Goal: Task Accomplishment & Management: Use online tool/utility

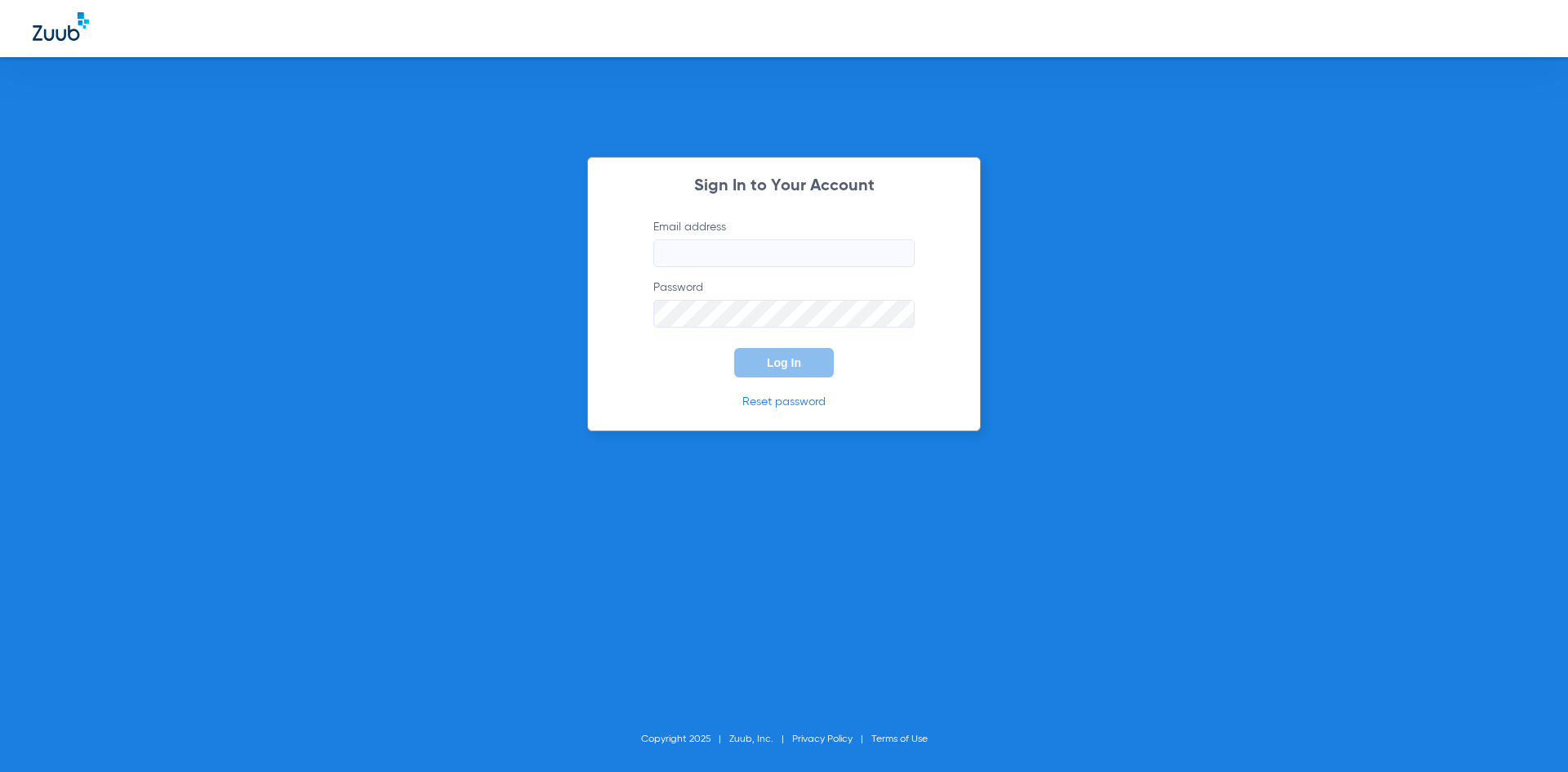
type input "[EMAIL_ADDRESS][DOMAIN_NAME]"
click at [793, 365] on span "Log In" at bounding box center [784, 363] width 34 height 14
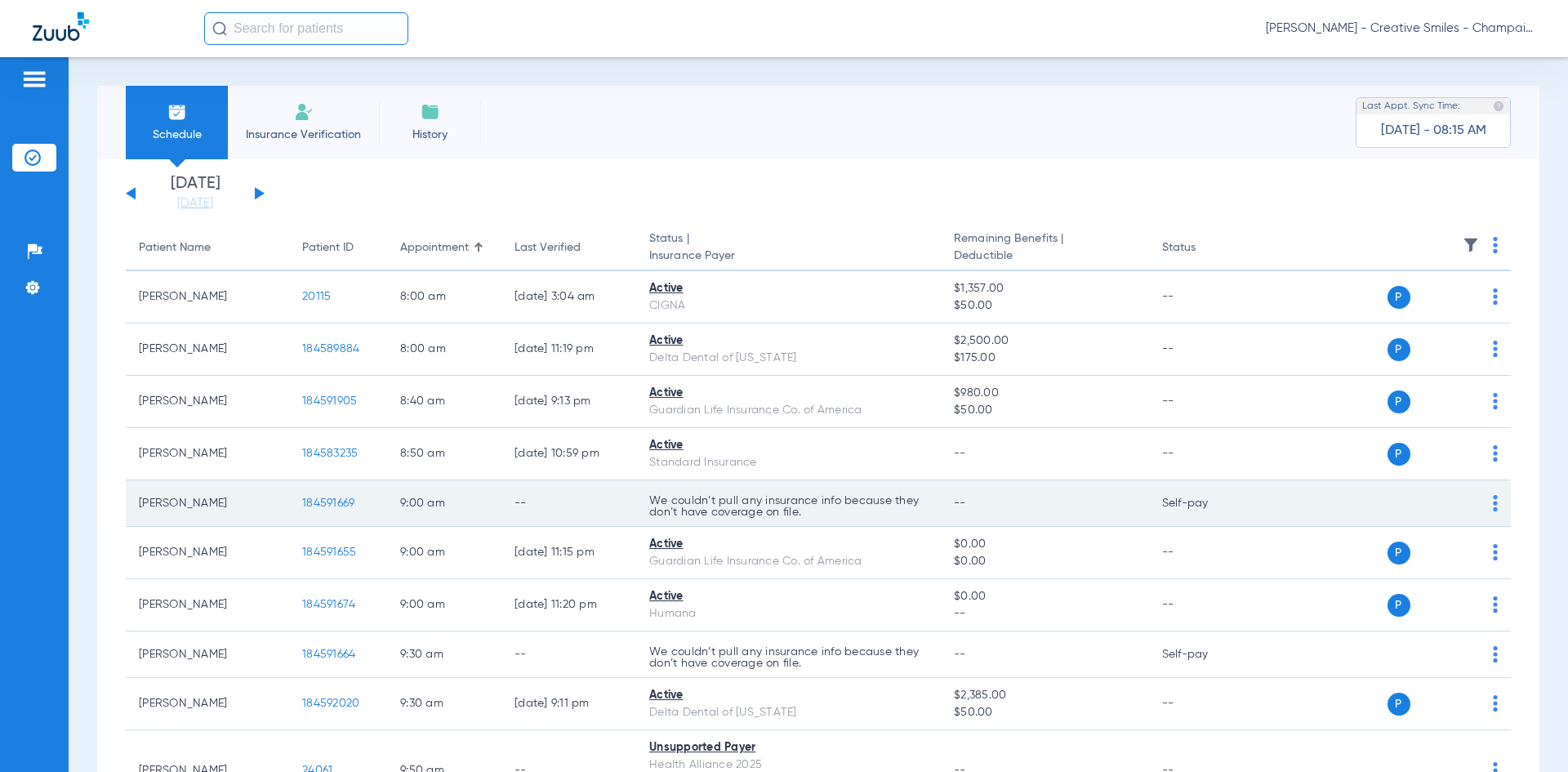
click at [1485, 506] on td "P S" at bounding box center [1385, 503] width 252 height 46
click at [1493, 506] on img at bounding box center [1494, 503] width 5 height 16
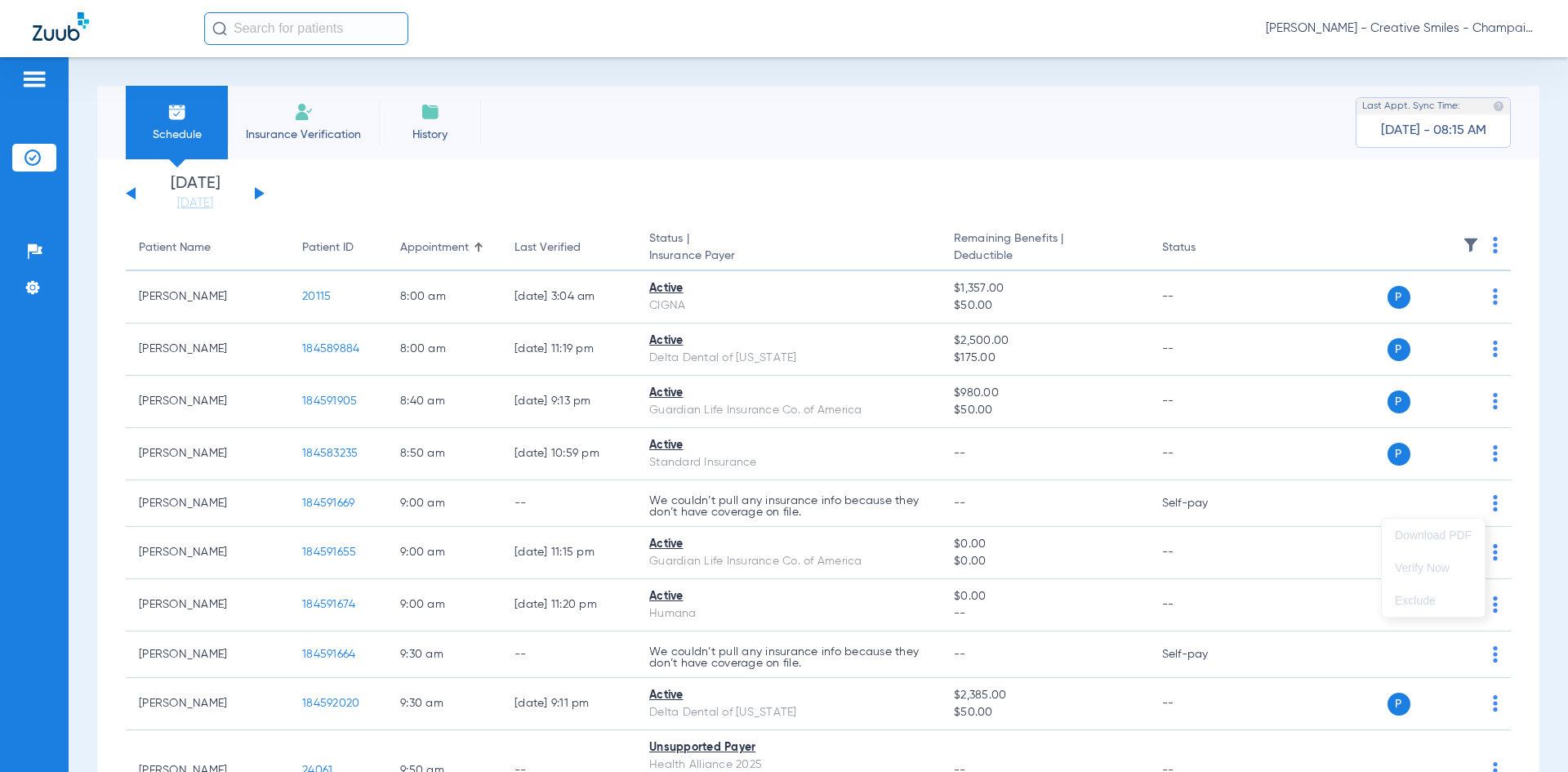
click at [326, 505] on div at bounding box center [784, 386] width 1568 height 772
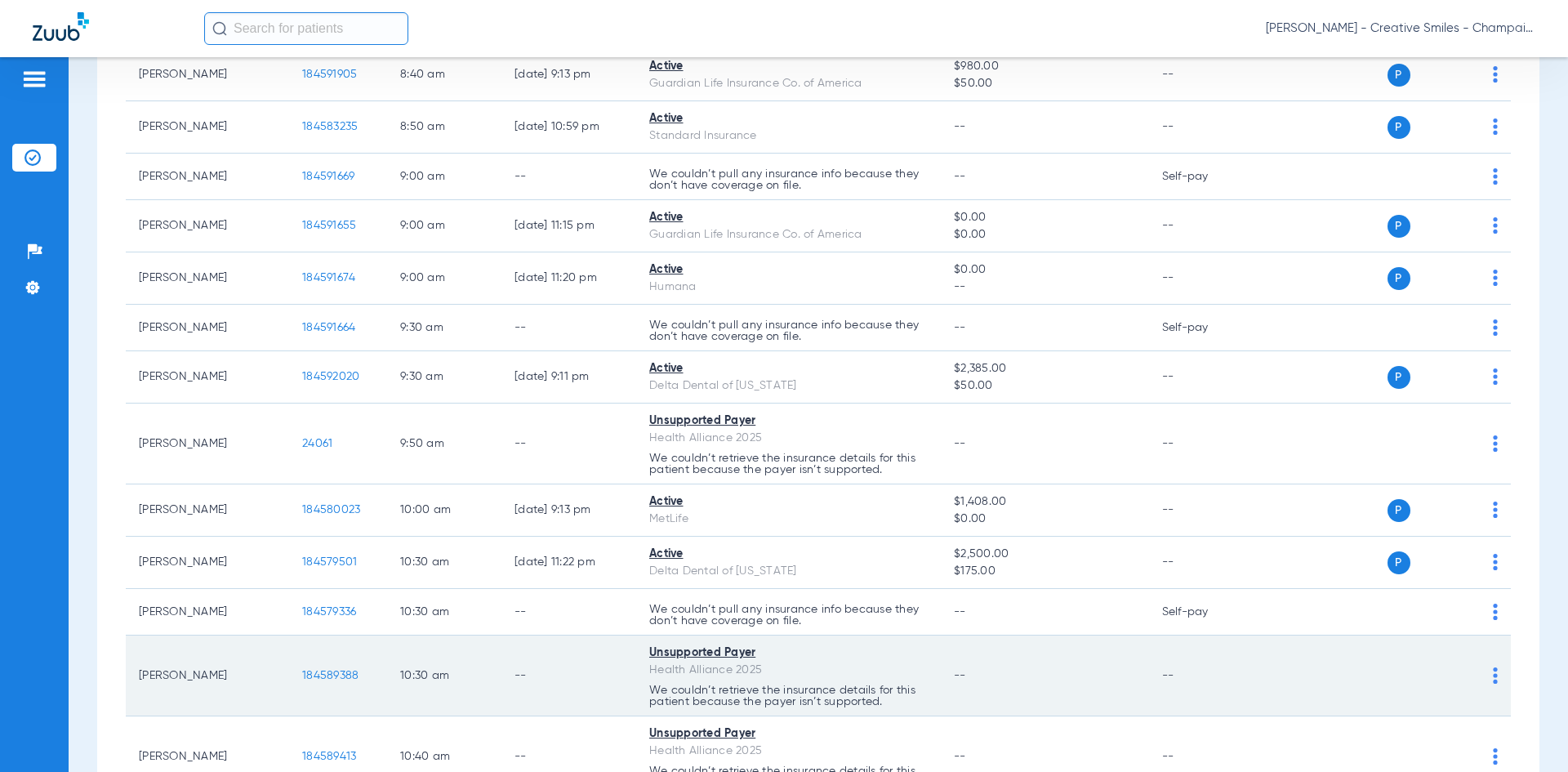
scroll to position [245, 0]
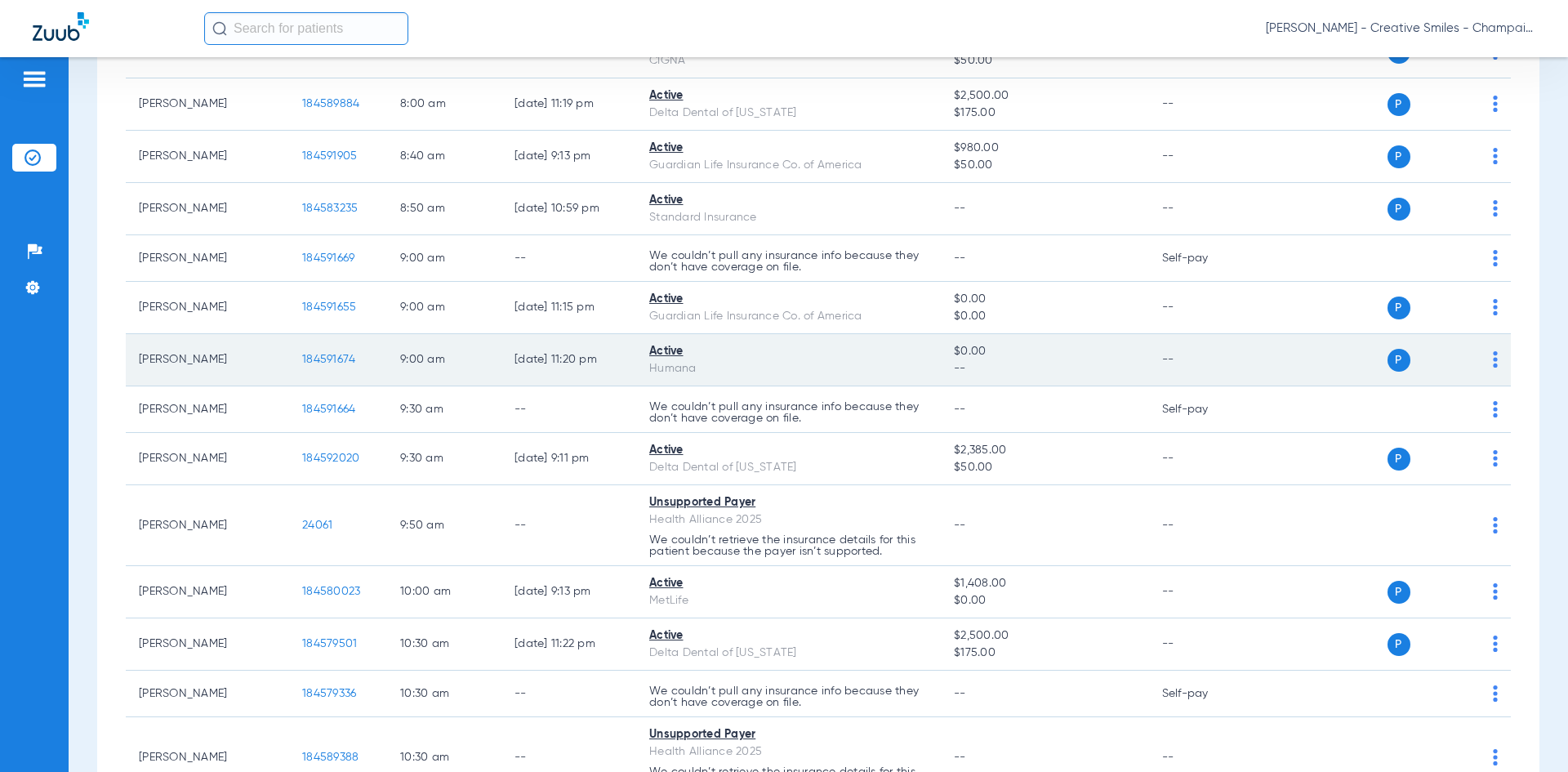
click at [657, 353] on div "Active" at bounding box center [788, 352] width 279 height 17
click at [1388, 362] on span "P" at bounding box center [1399, 360] width 23 height 23
click at [314, 363] on span "184591674" at bounding box center [328, 359] width 53 height 12
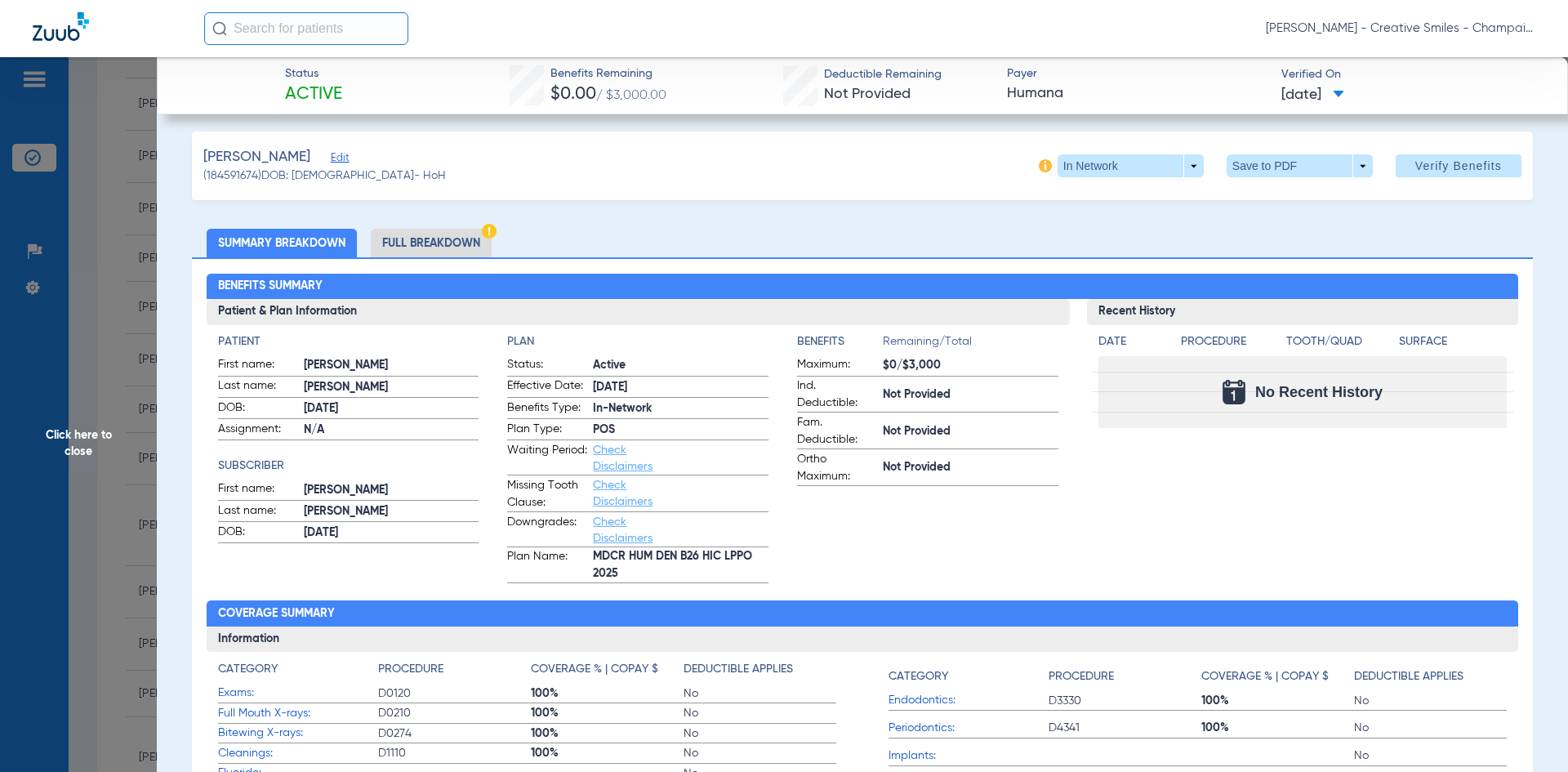
scroll to position [0, 0]
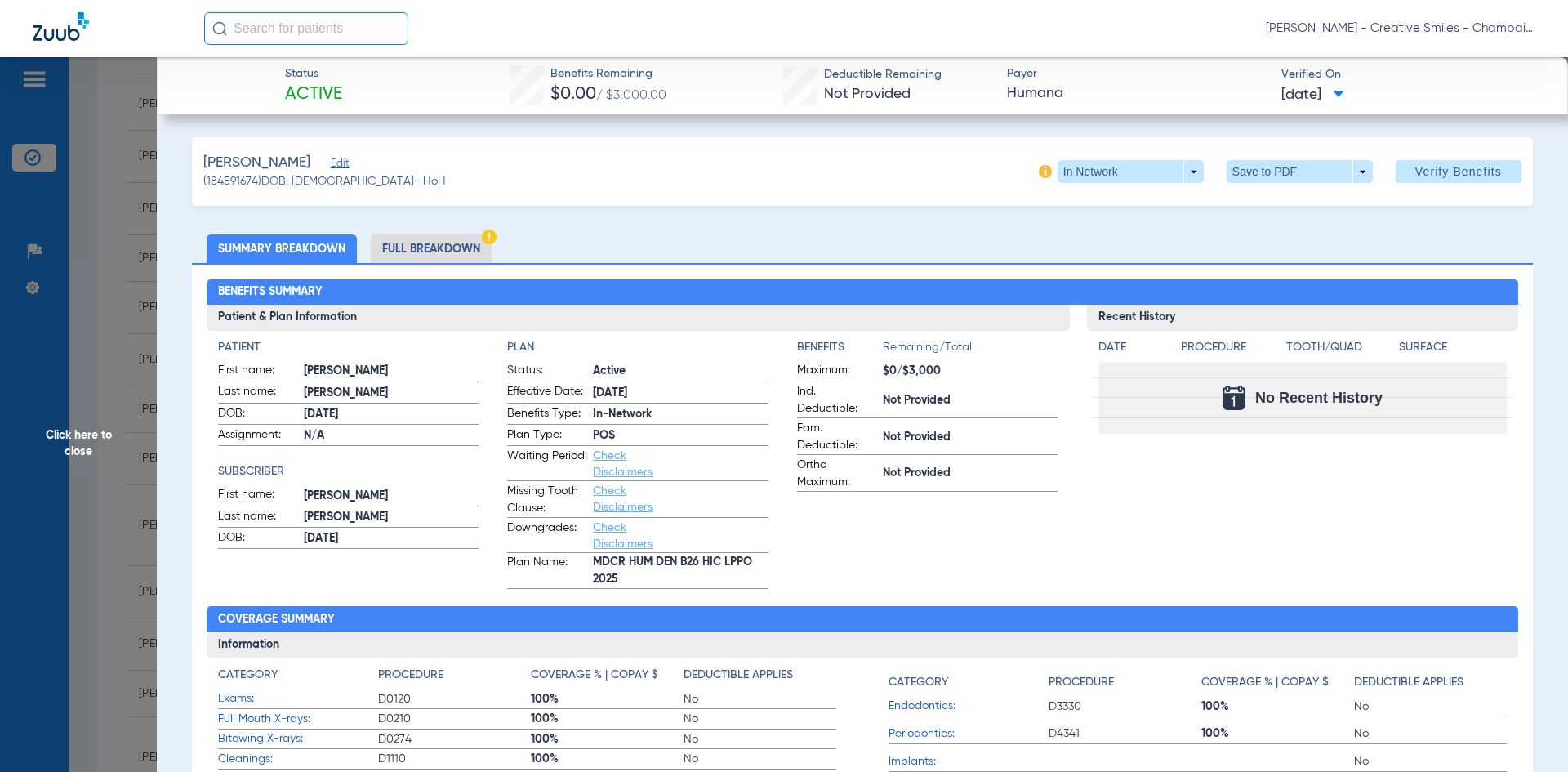
click at [426, 252] on li "Full Breakdown" at bounding box center [430, 249] width 121 height 29
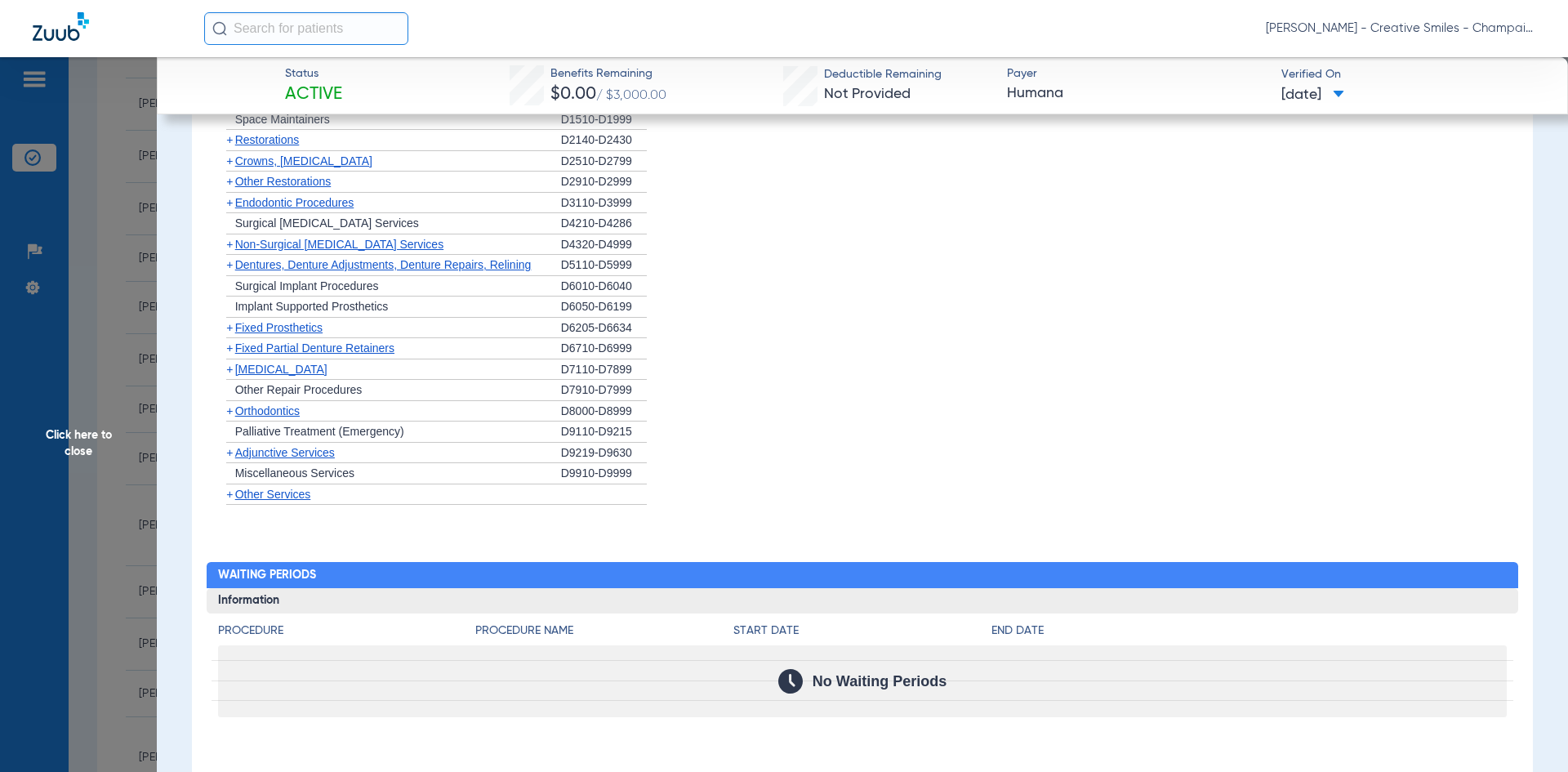
scroll to position [1307, 0]
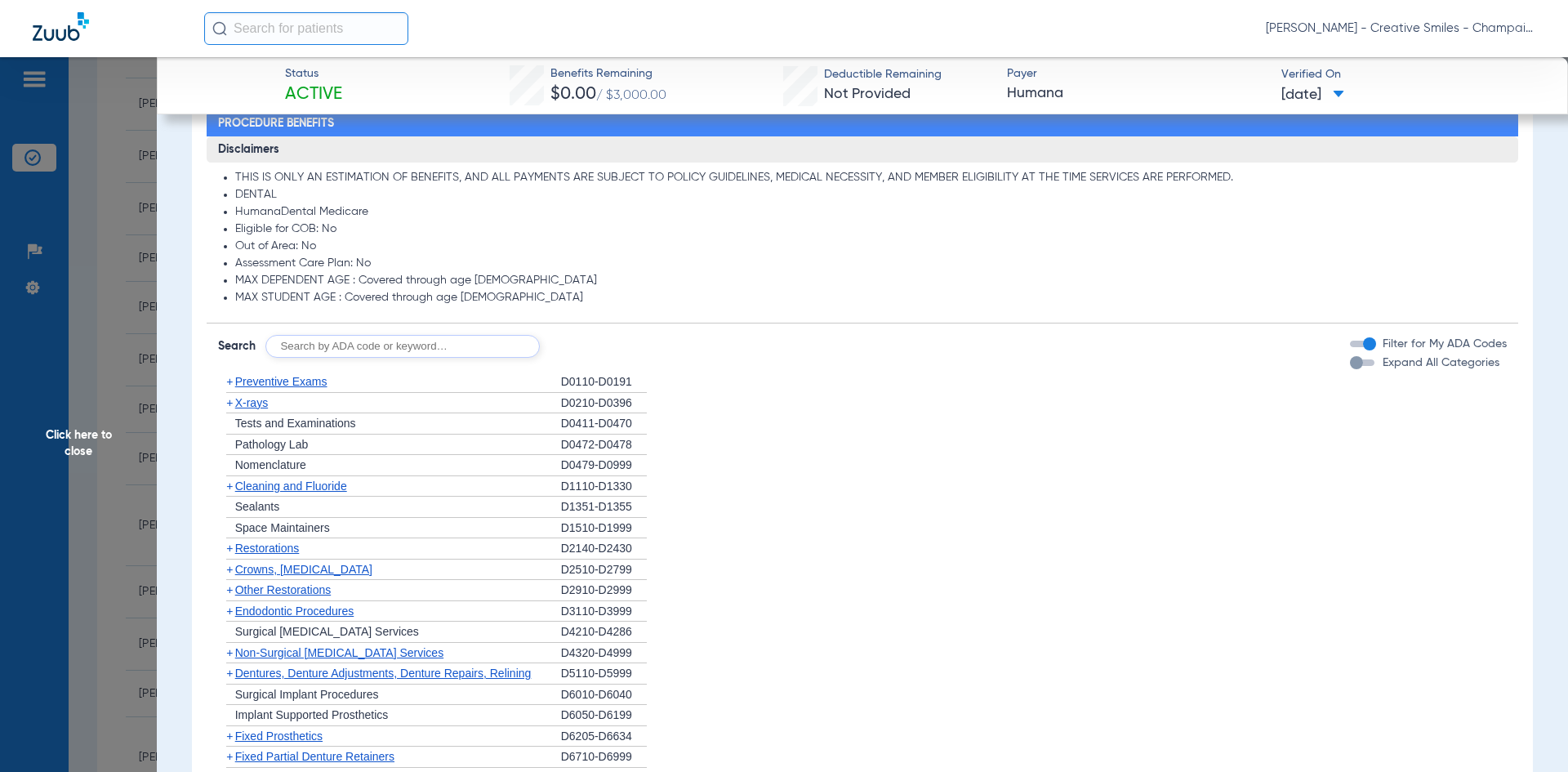
click at [64, 452] on span "Click here to close" at bounding box center [78, 443] width 157 height 772
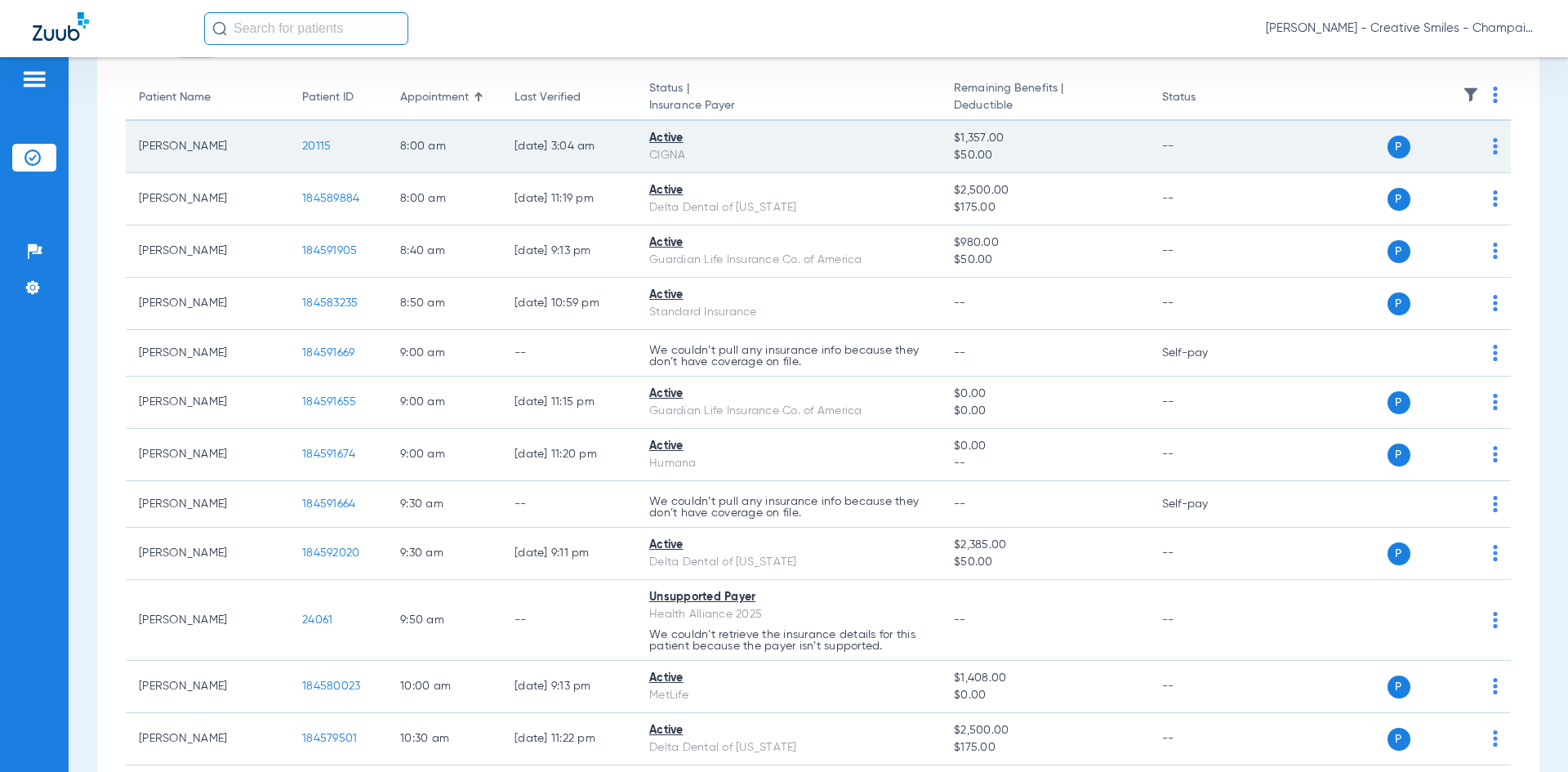
scroll to position [0, 0]
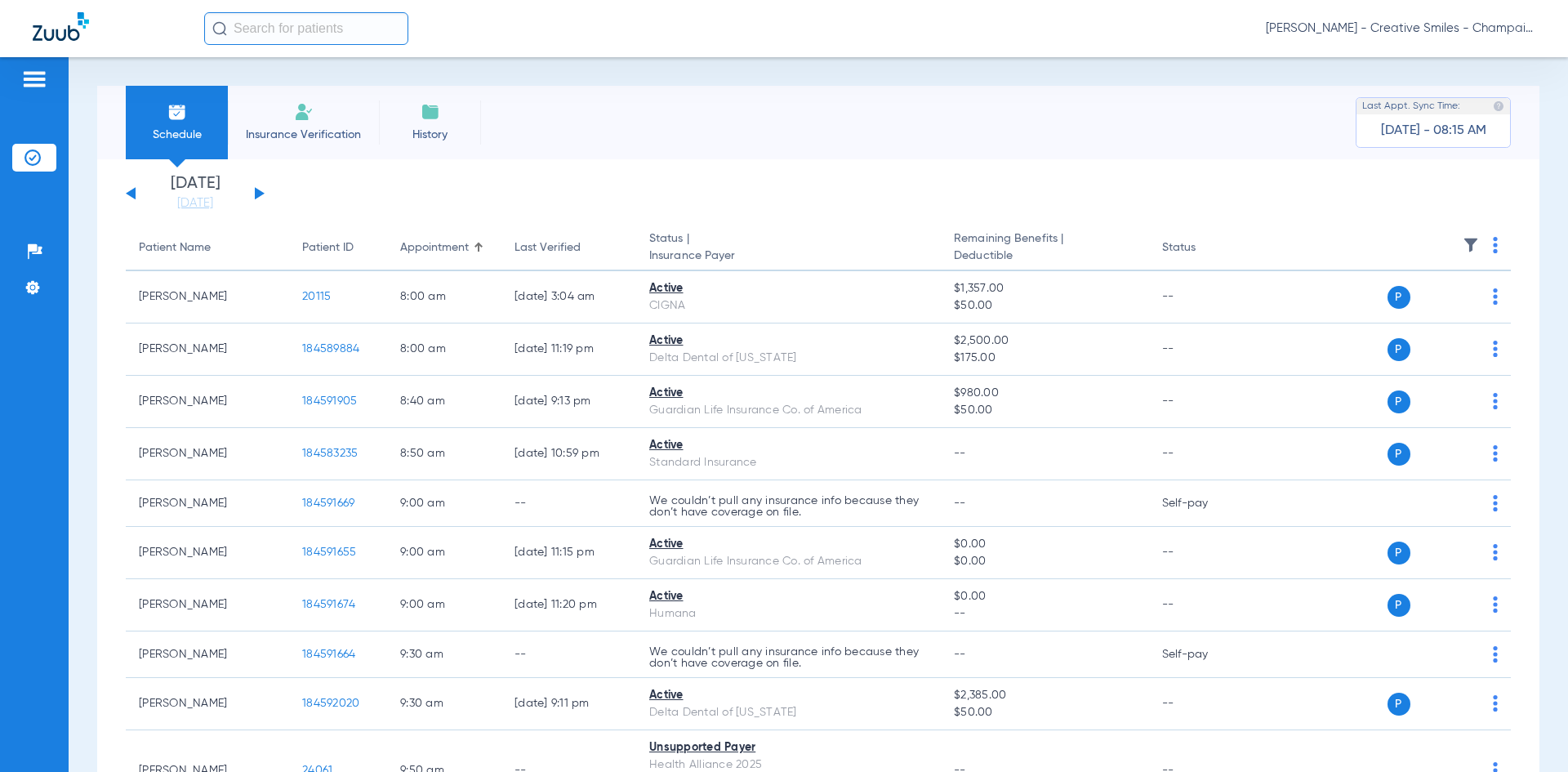
click at [293, 135] on span "Insurance Verification" at bounding box center [303, 134] width 127 height 16
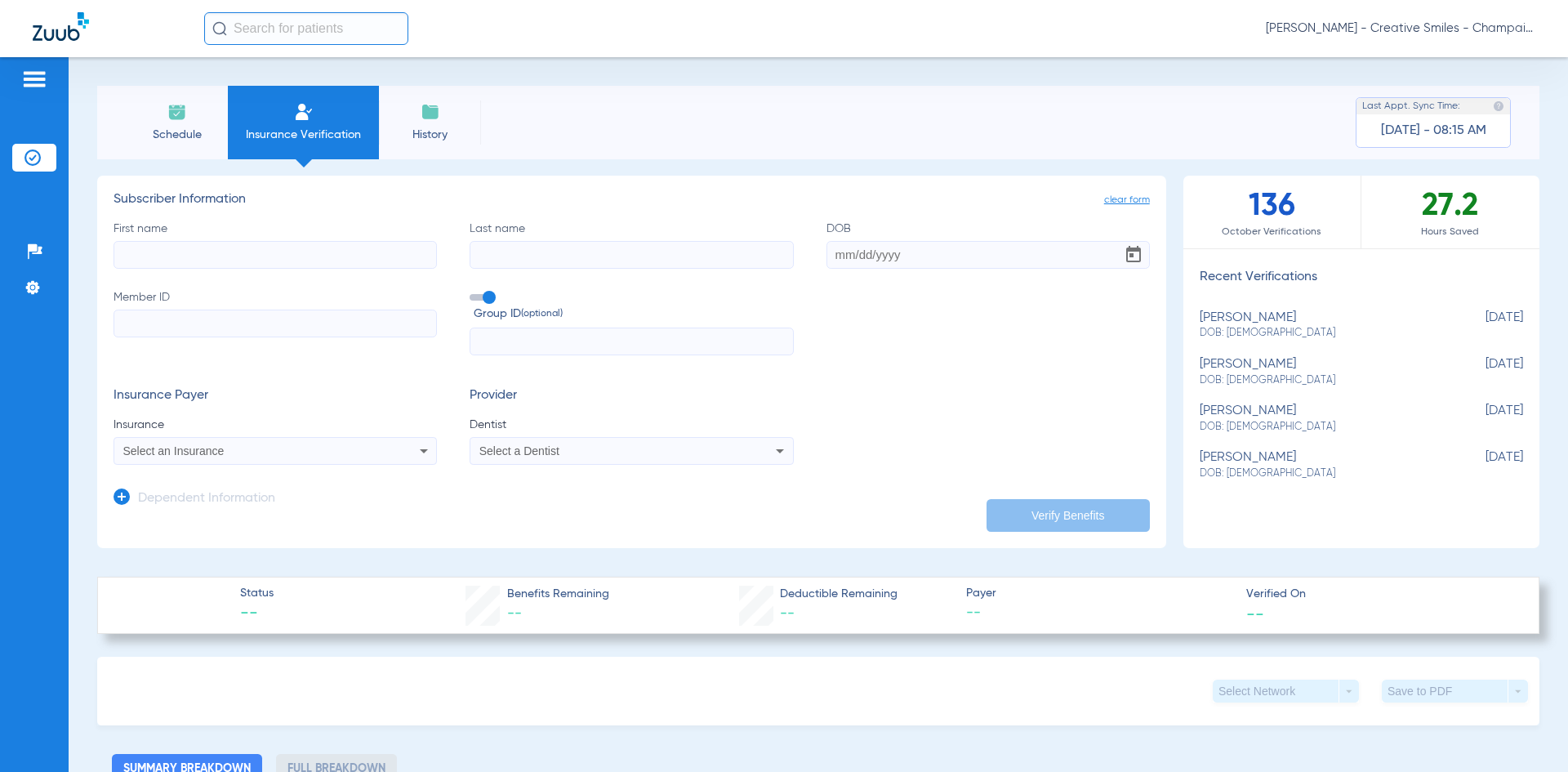
click at [199, 255] on input "First name" at bounding box center [275, 254] width 323 height 28
type input "brianna"
type input "niles"
click at [169, 318] on input "Member ID" at bounding box center [275, 323] width 323 height 28
paste input "HY-2"
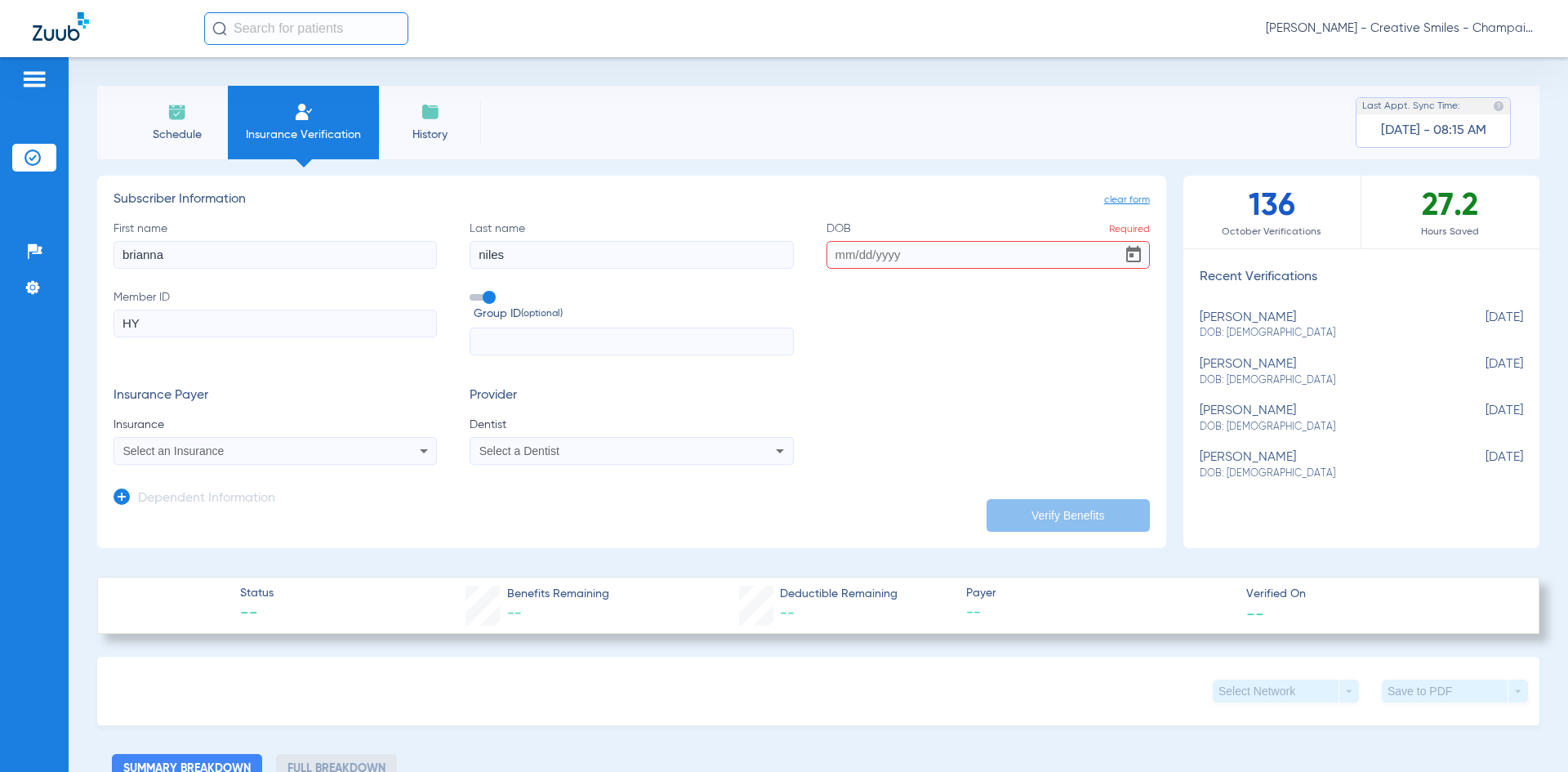
type input "H"
click at [841, 252] on input "DOB Required" at bounding box center [988, 254] width 323 height 28
type input "[DATE]"
click at [174, 318] on input "Member ID Required" at bounding box center [275, 323] width 323 height 28
paste input "5095949"
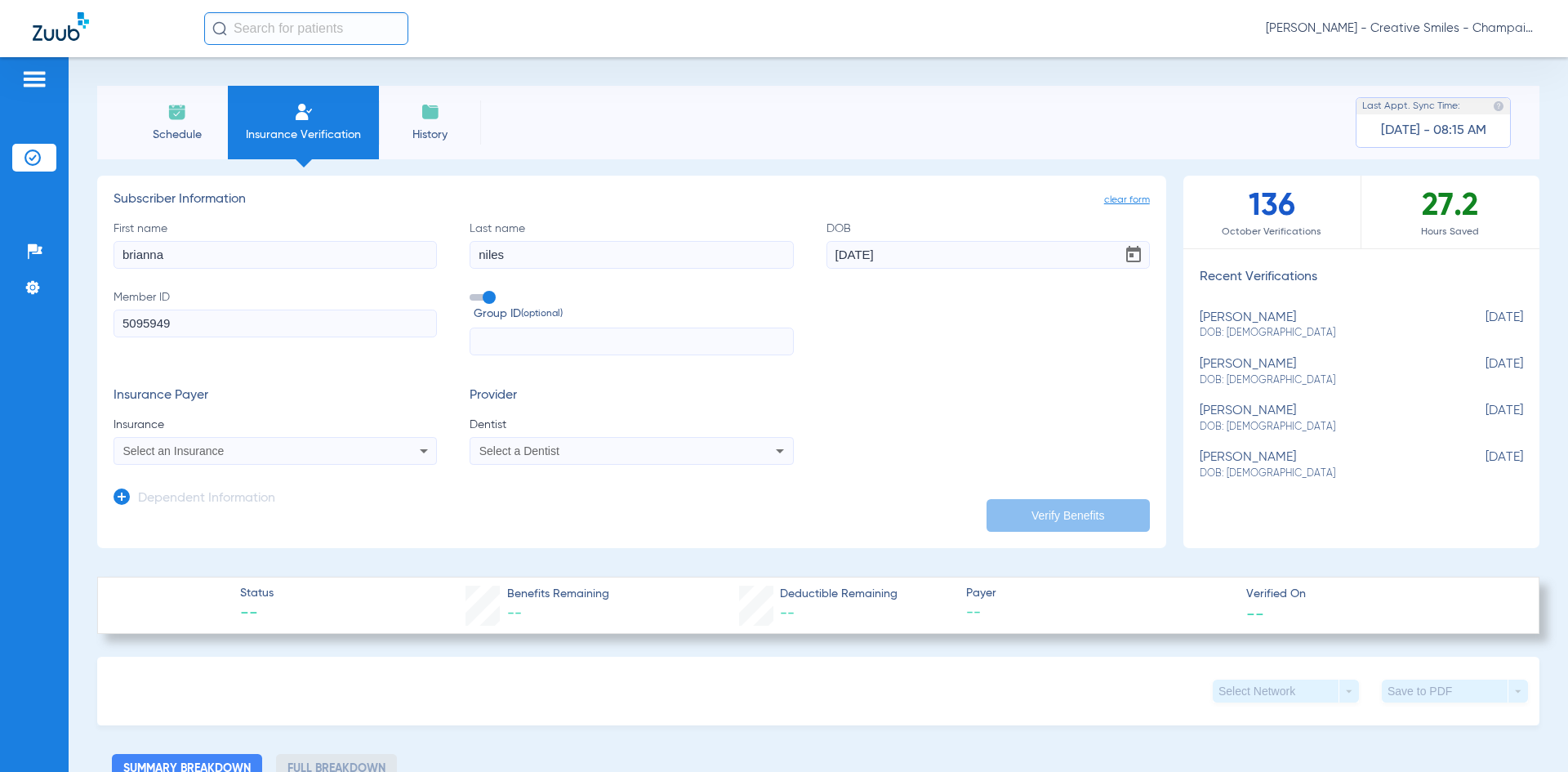
type input "5095949"
click at [416, 460] on icon at bounding box center [424, 451] width 19 height 19
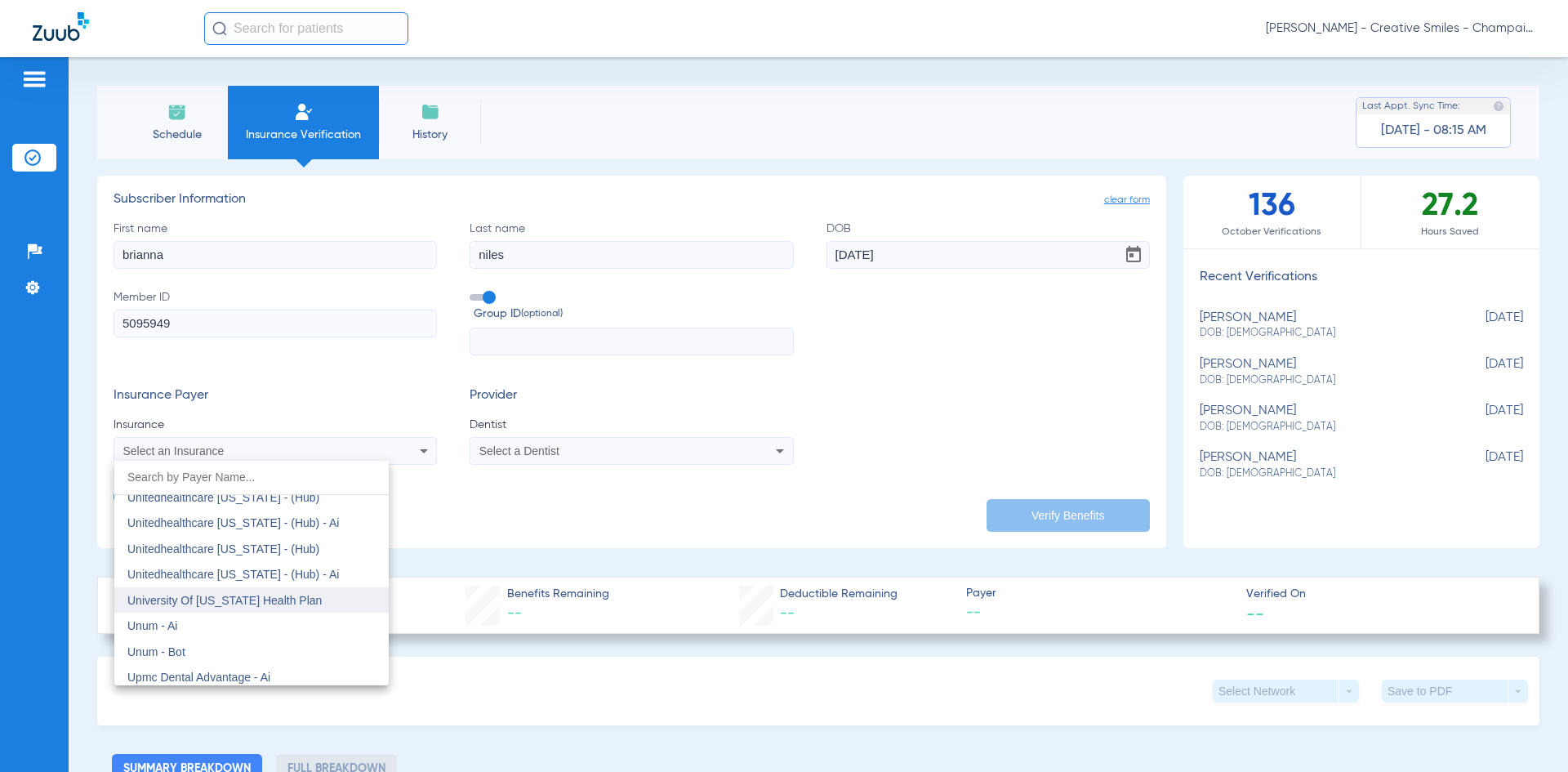
scroll to position [12157, 0]
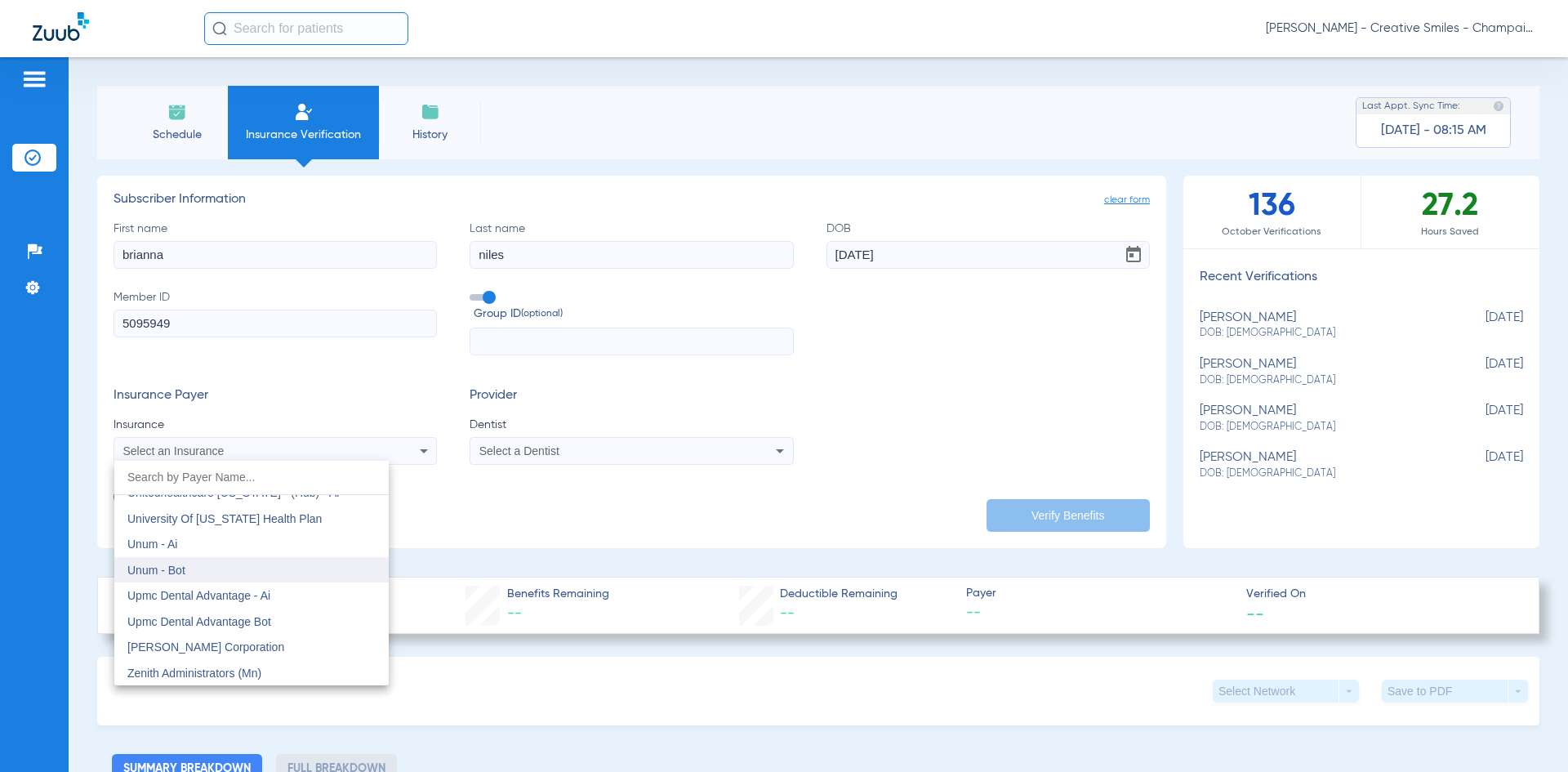
click at [149, 568] on span "Unum - Bot" at bounding box center [157, 570] width 58 height 14
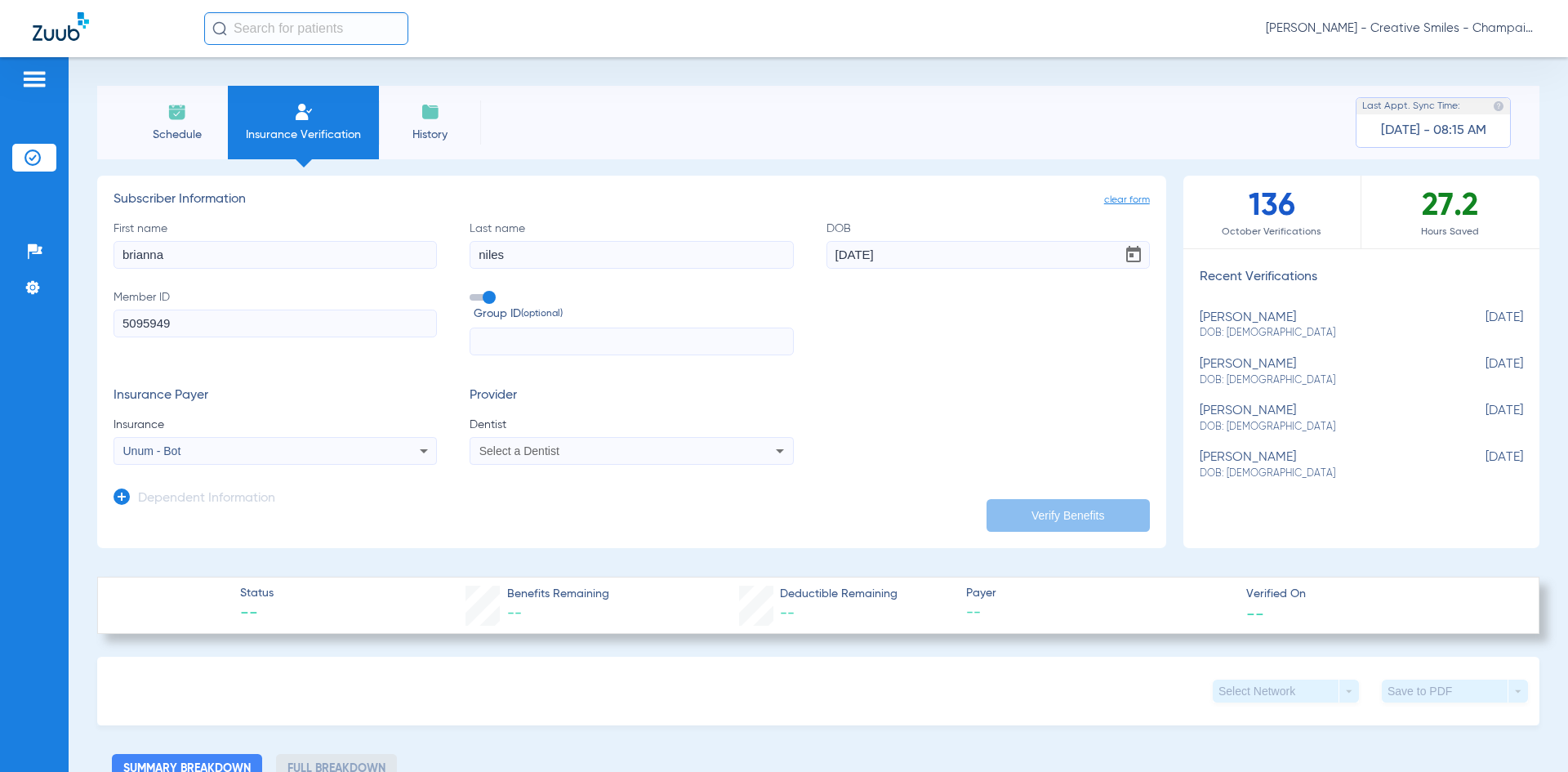
click at [649, 460] on div "Select a Dentist" at bounding box center [631, 451] width 322 height 19
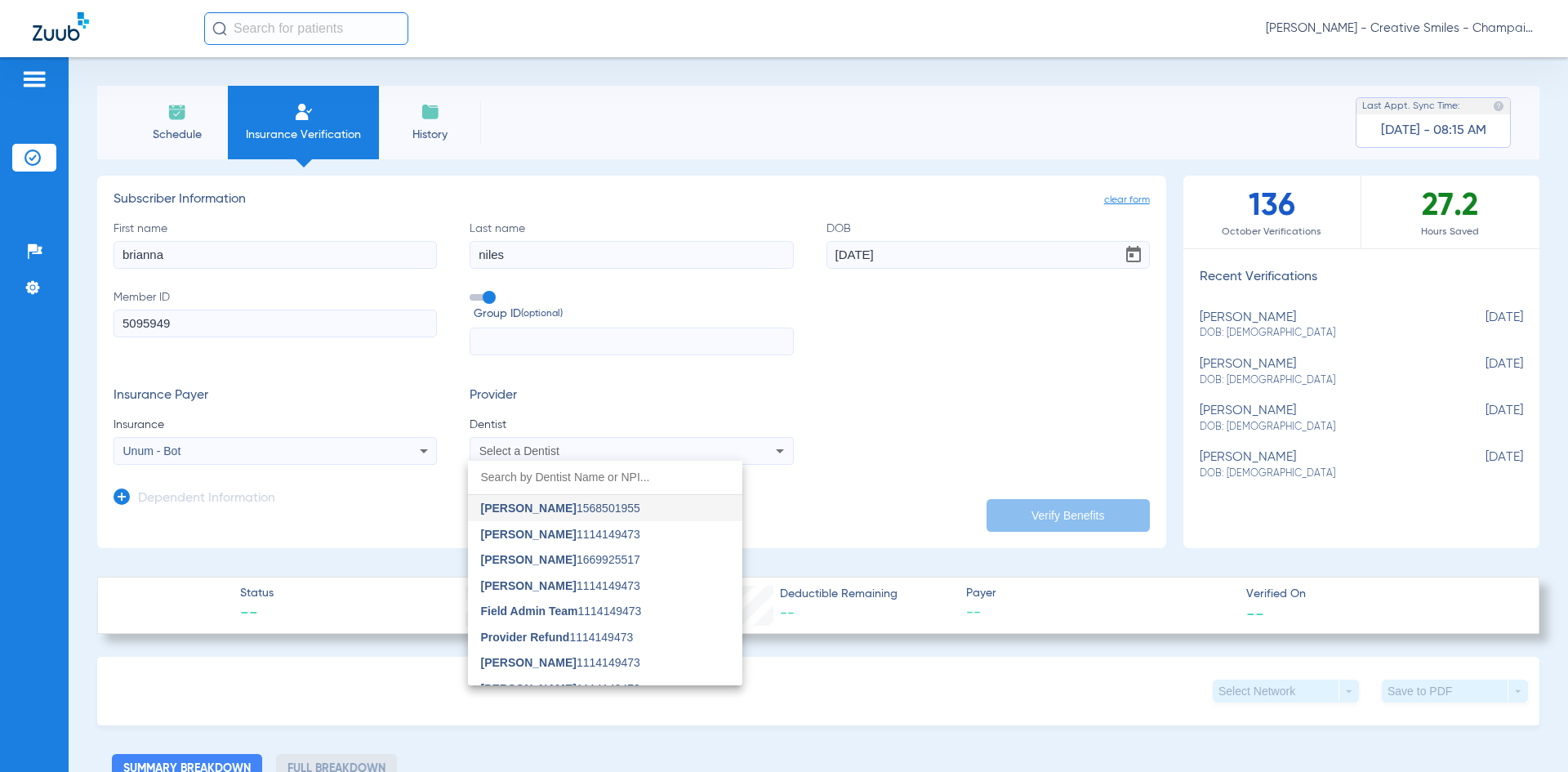
click at [847, 395] on div at bounding box center [784, 386] width 1568 height 772
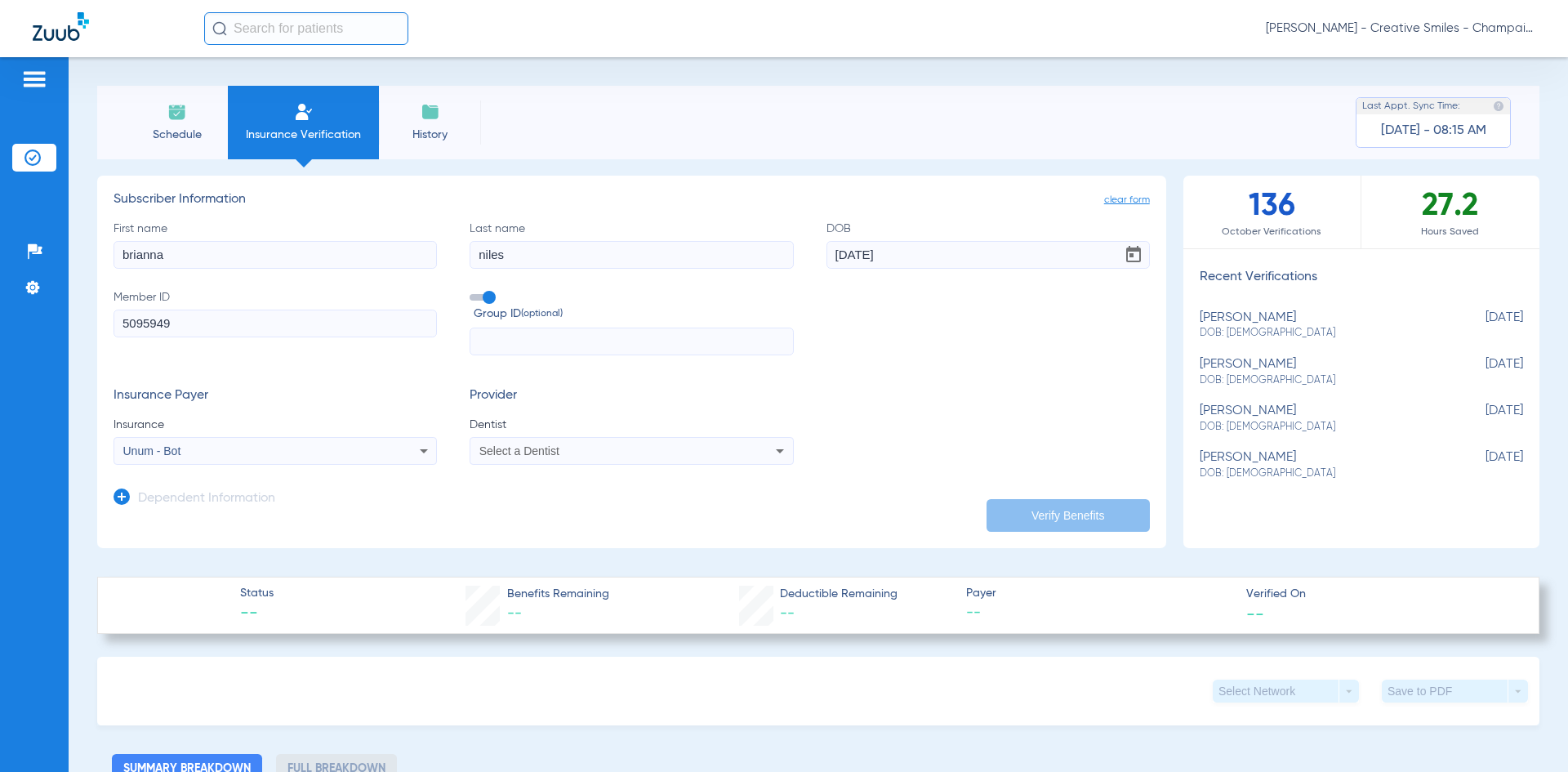
click at [762, 449] on div "Select a Dentist" at bounding box center [631, 451] width 322 height 19
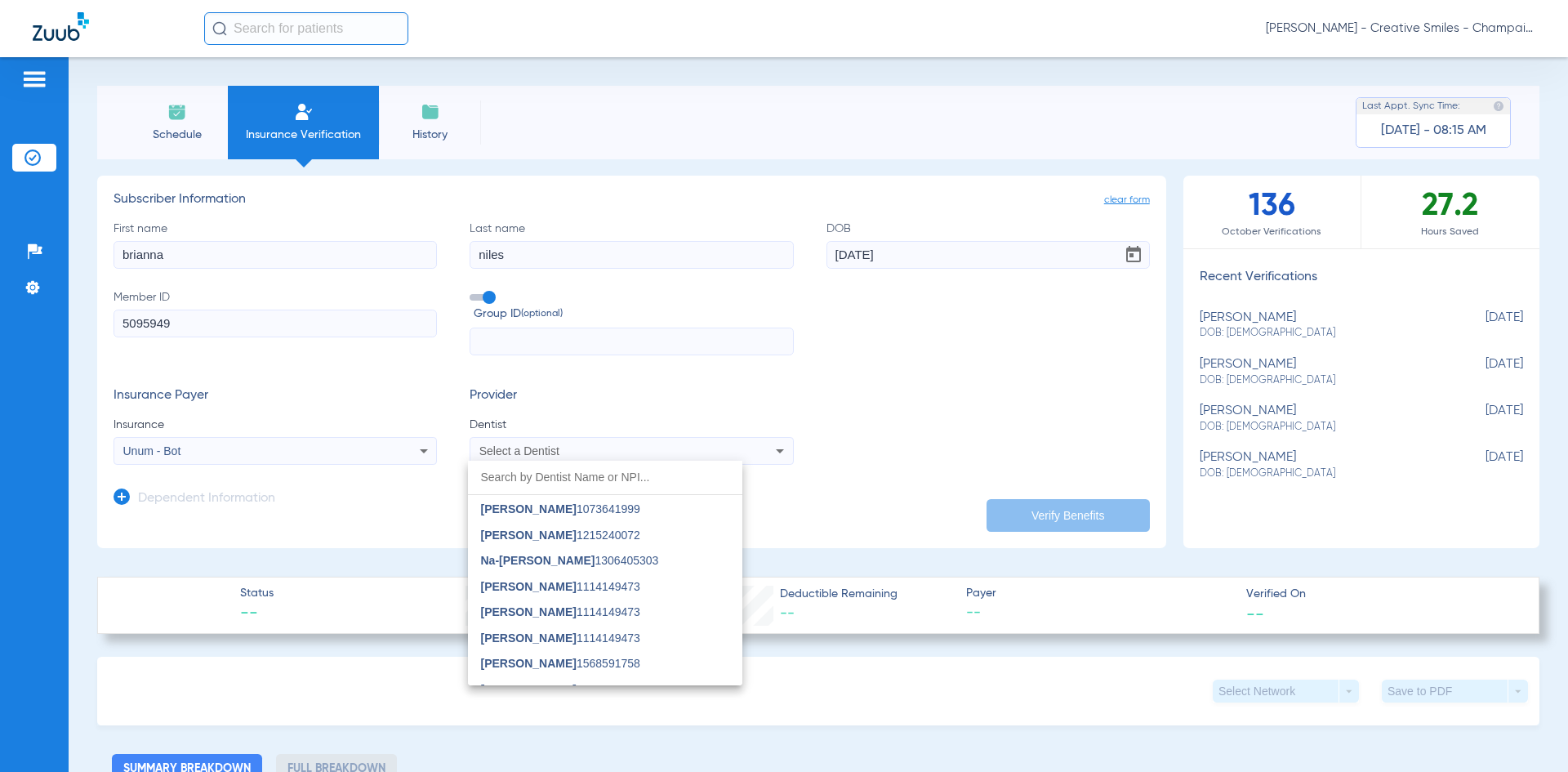
scroll to position [526, 0]
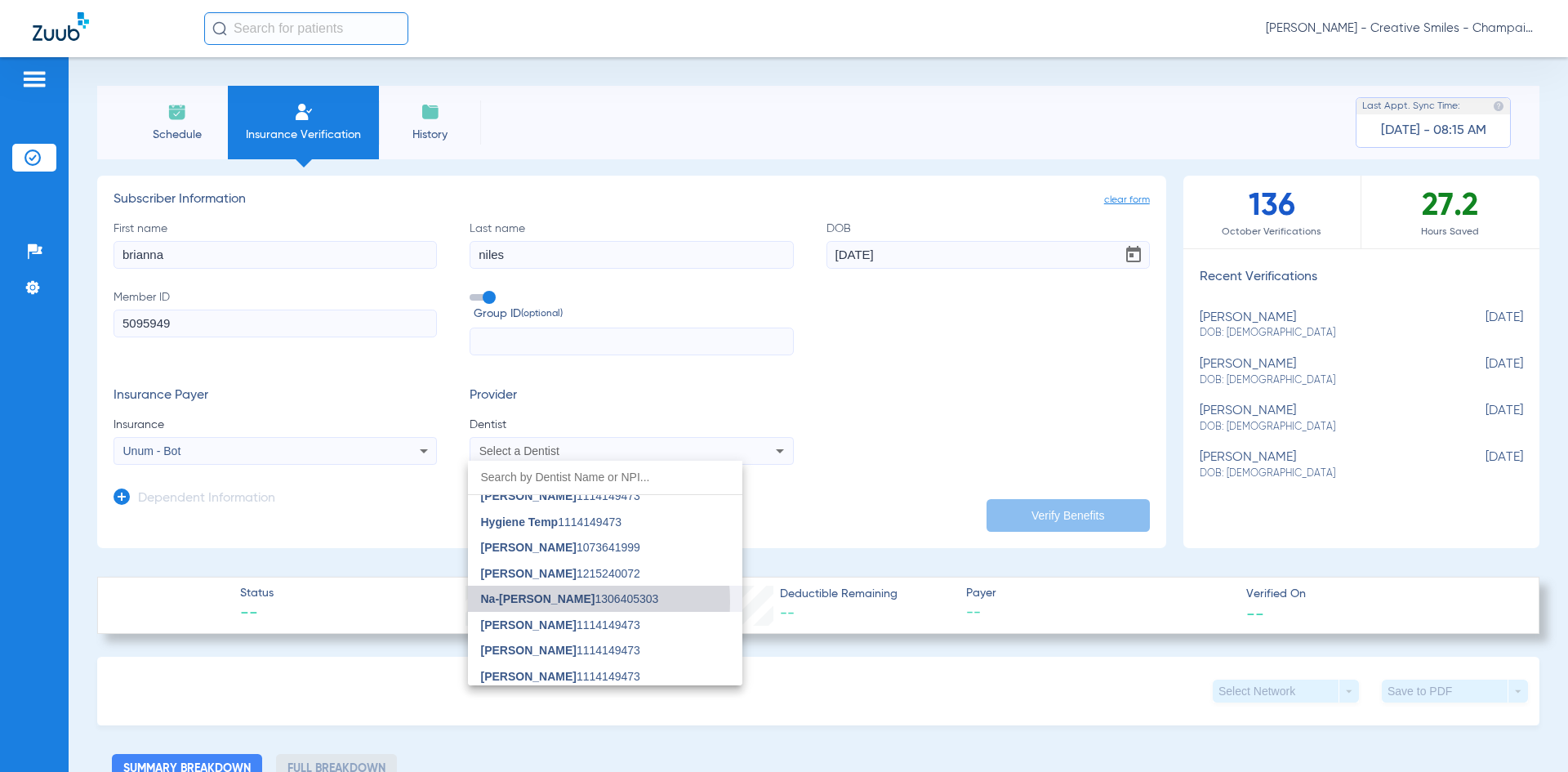
click at [526, 602] on span "Na-[PERSON_NAME]" at bounding box center [538, 599] width 114 height 14
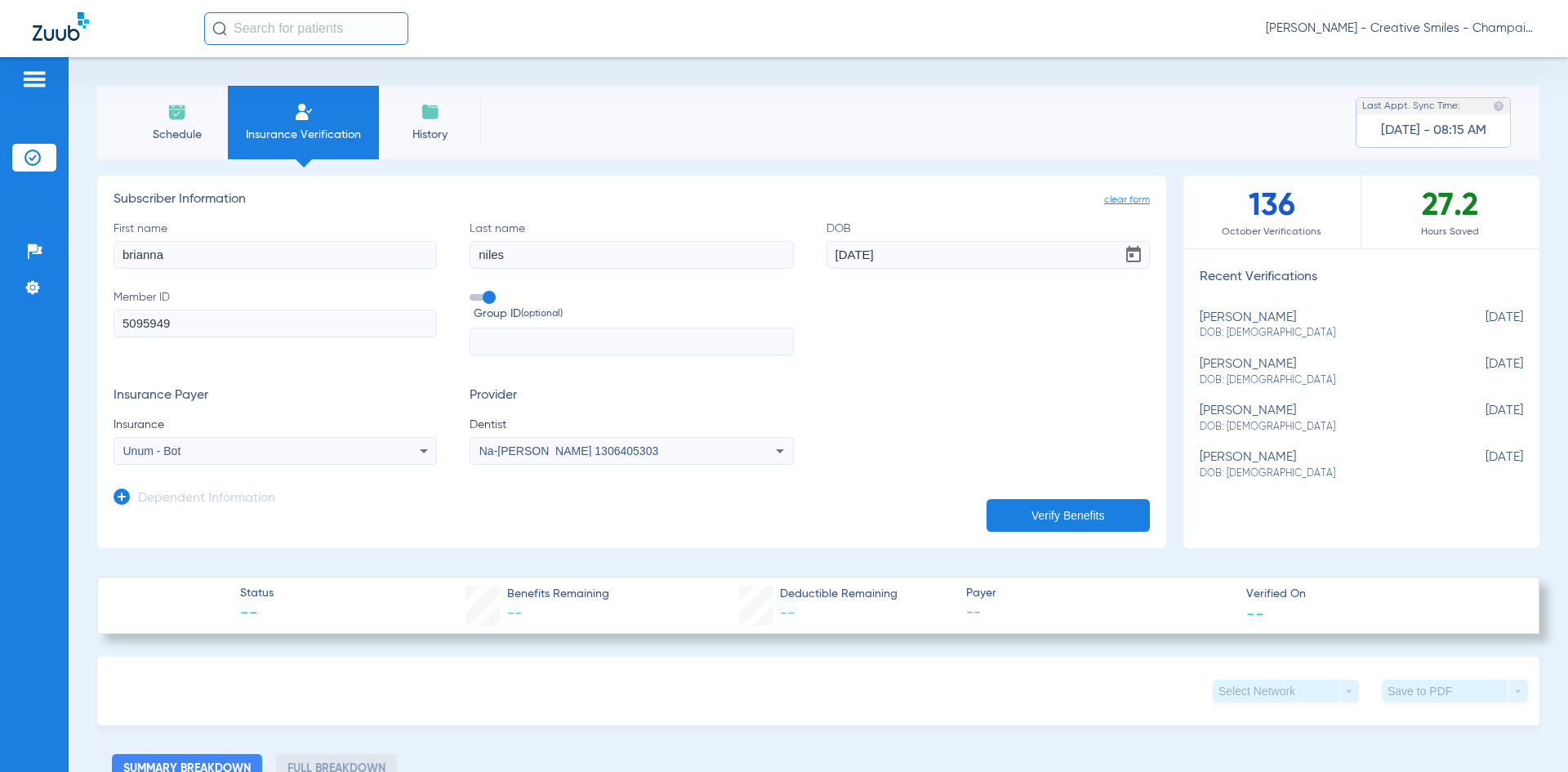
click at [1040, 515] on button "Verify Benefits" at bounding box center [1068, 516] width 163 height 33
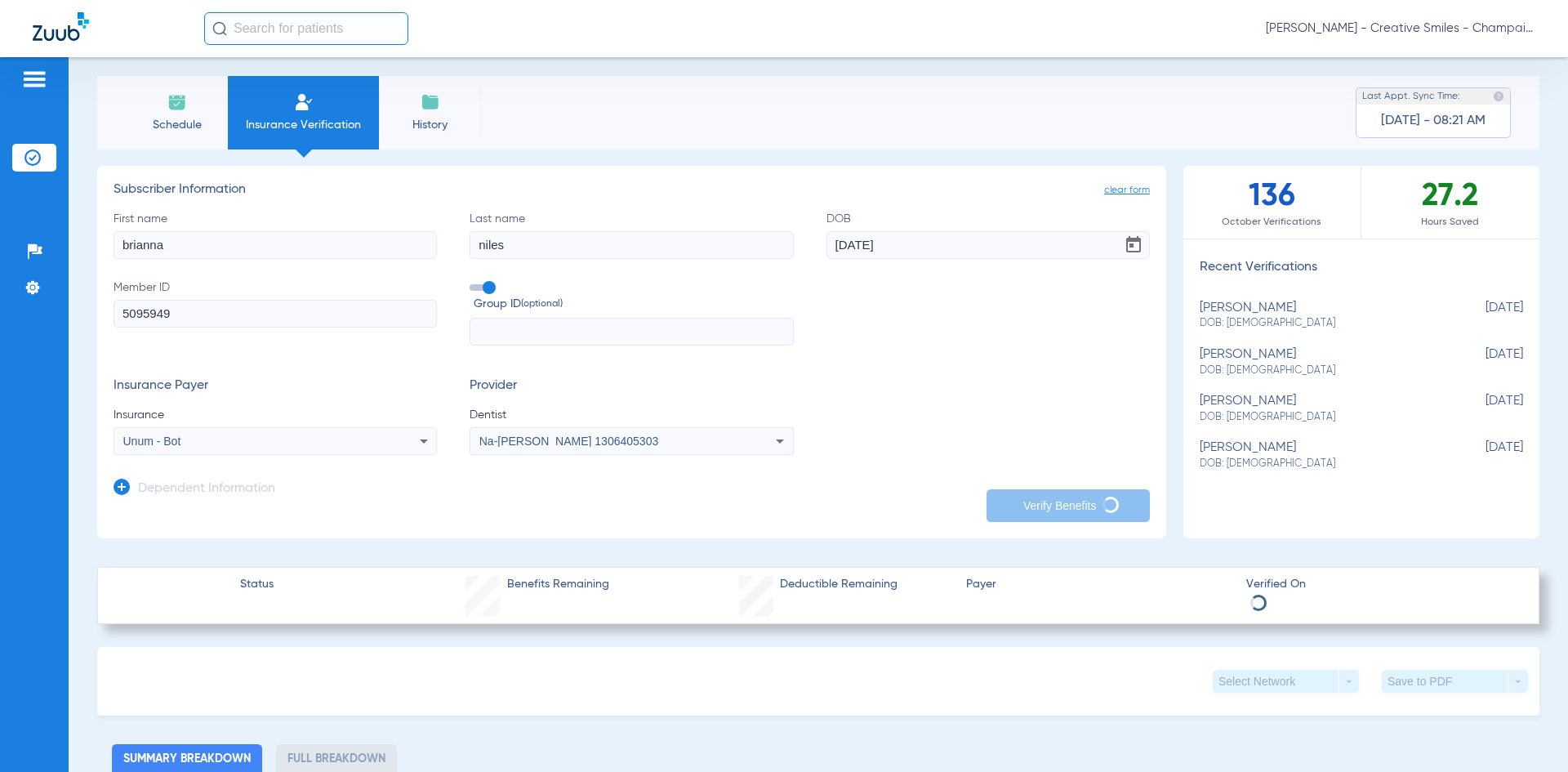
scroll to position [0, 0]
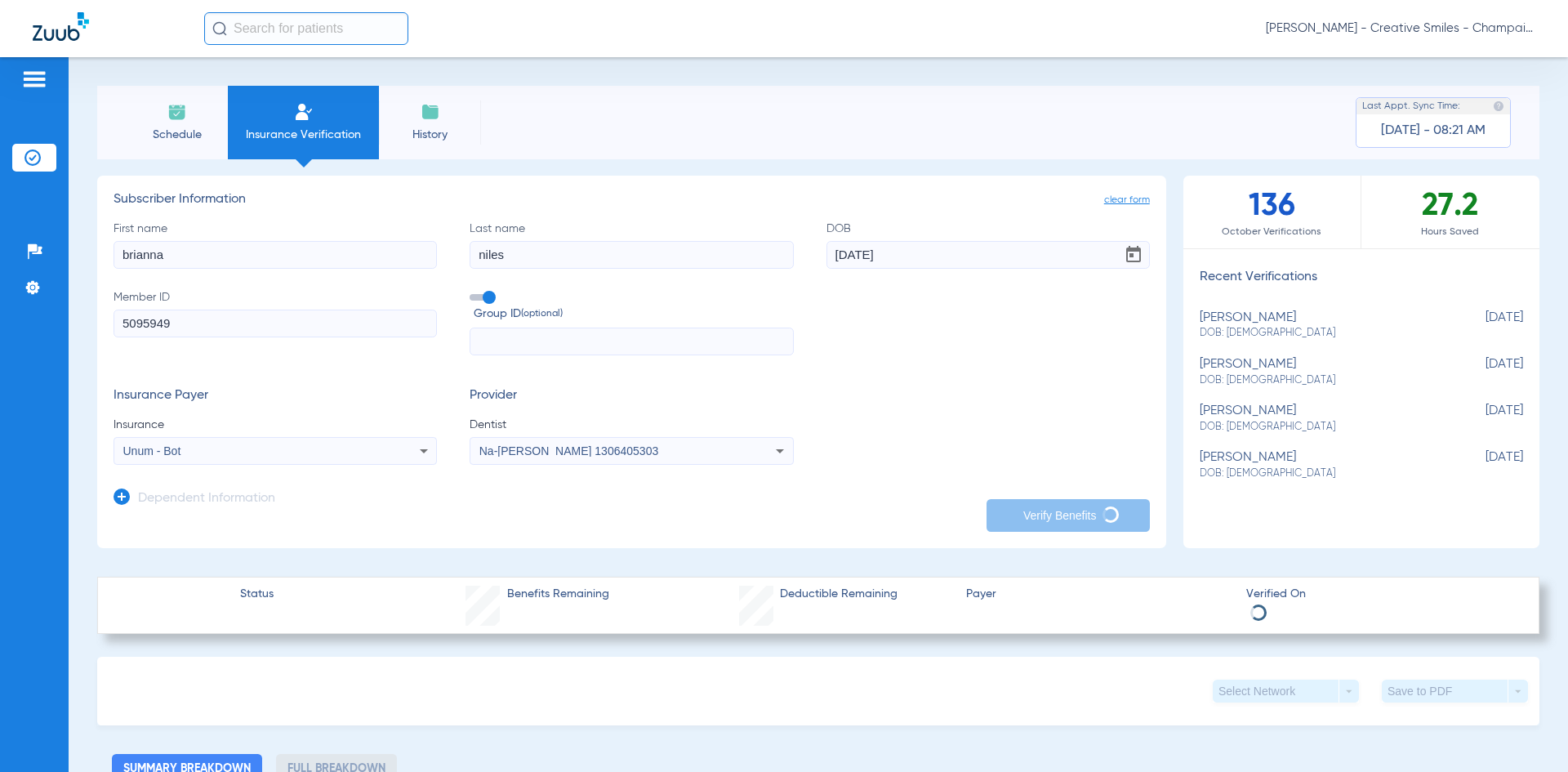
click at [712, 448] on div "Na-[PERSON_NAME] 1306405303" at bounding box center [601, 451] width 244 height 12
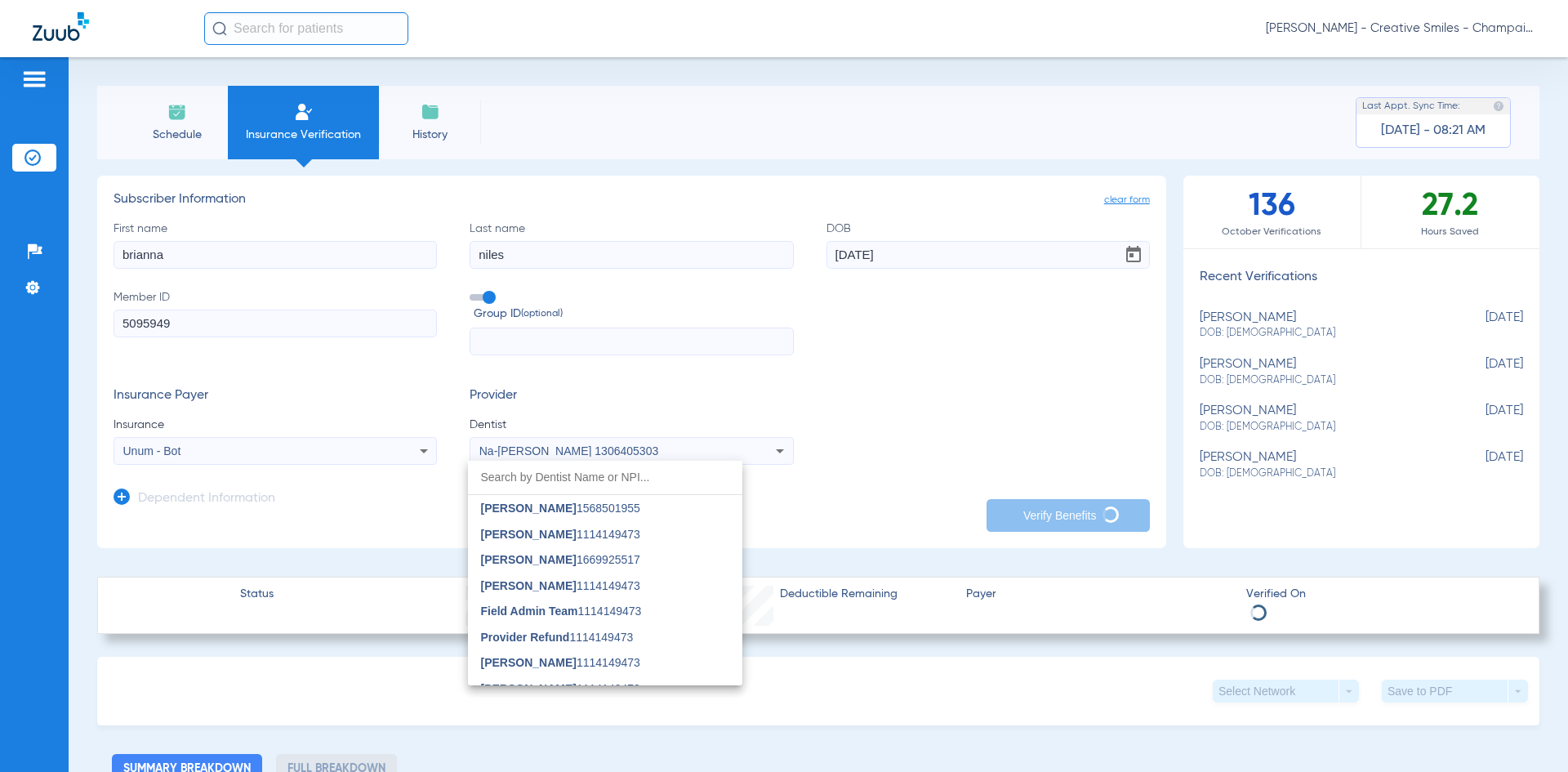
click at [901, 514] on div at bounding box center [784, 386] width 1568 height 772
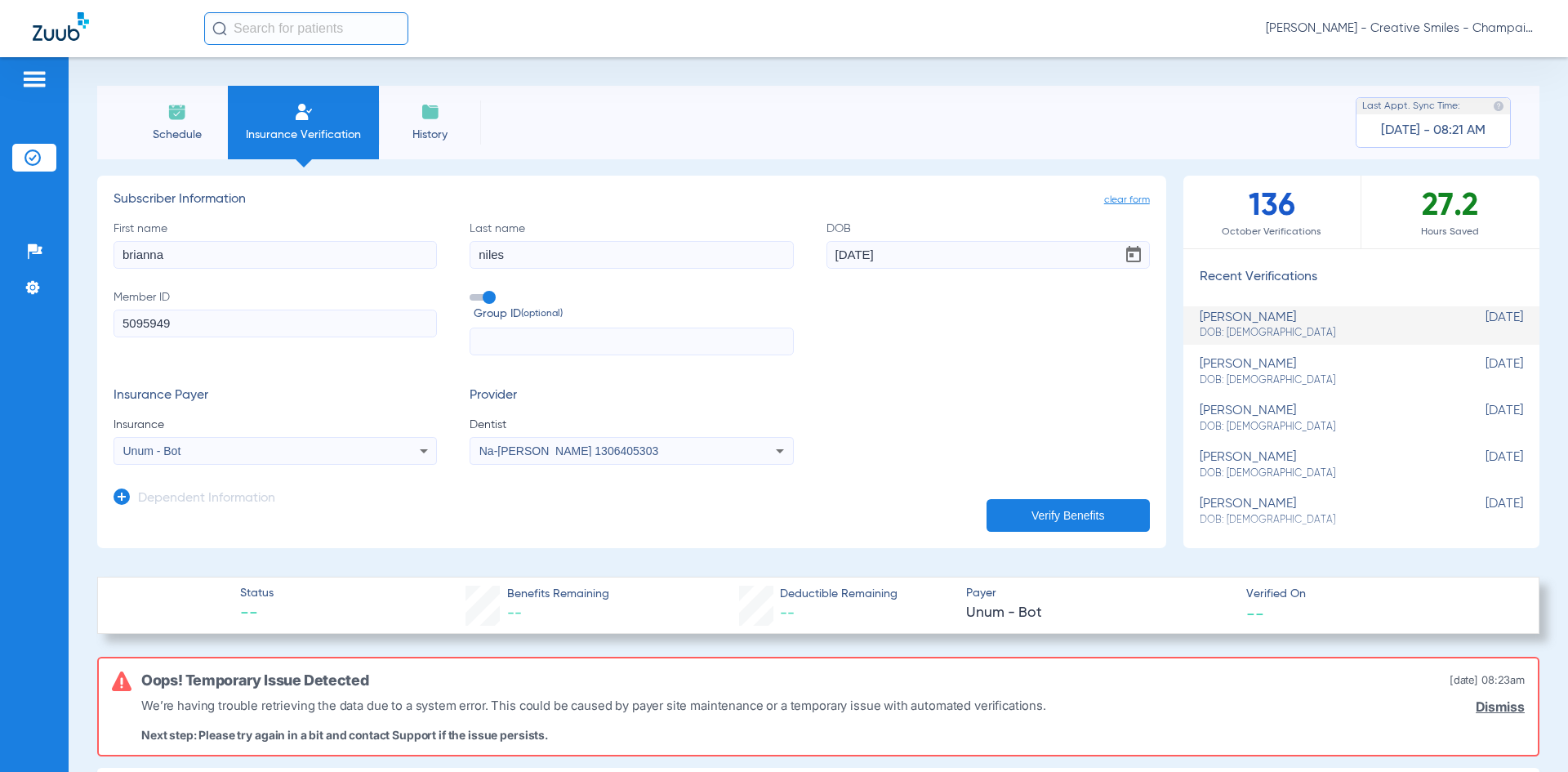
click at [1071, 524] on button "Verify Benefits" at bounding box center [1068, 516] width 163 height 33
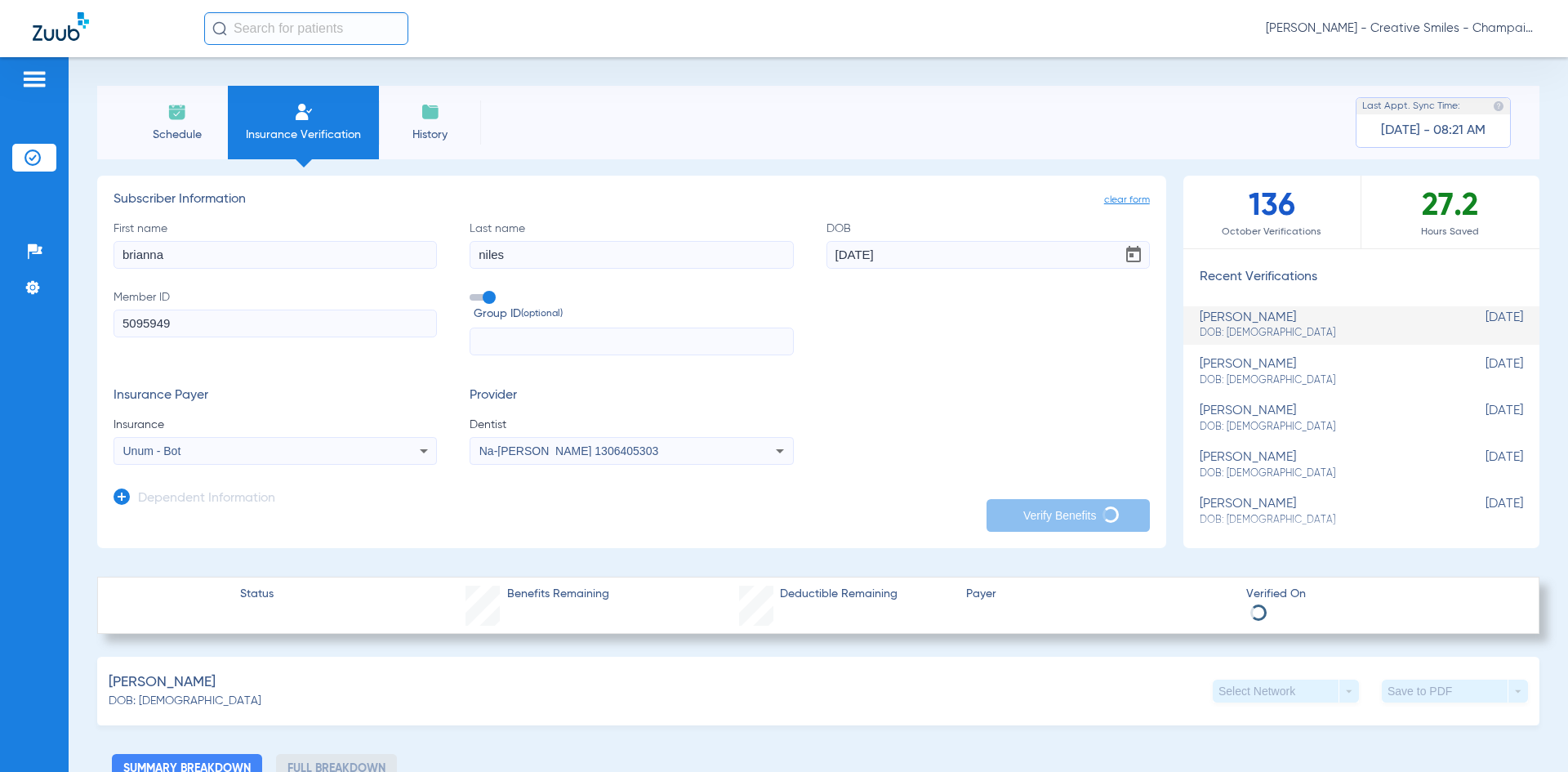
click at [175, 118] on img at bounding box center [177, 112] width 19 height 19
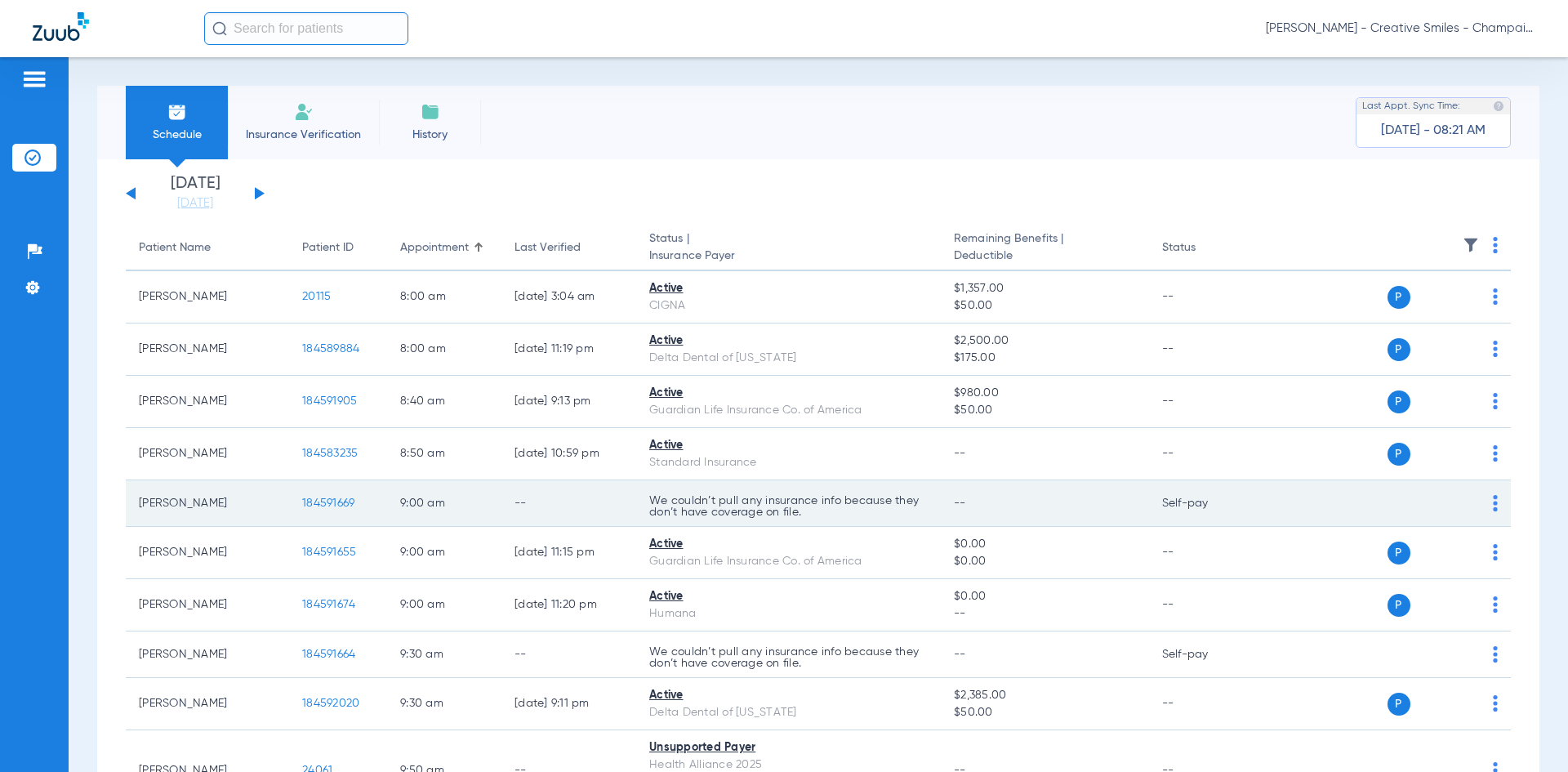
click at [1453, 505] on span at bounding box center [1464, 503] width 23 height 23
click at [1486, 501] on td "P S" at bounding box center [1385, 503] width 252 height 46
click at [1485, 501] on td "P S" at bounding box center [1385, 503] width 252 height 46
click at [1493, 502] on img at bounding box center [1494, 503] width 5 height 16
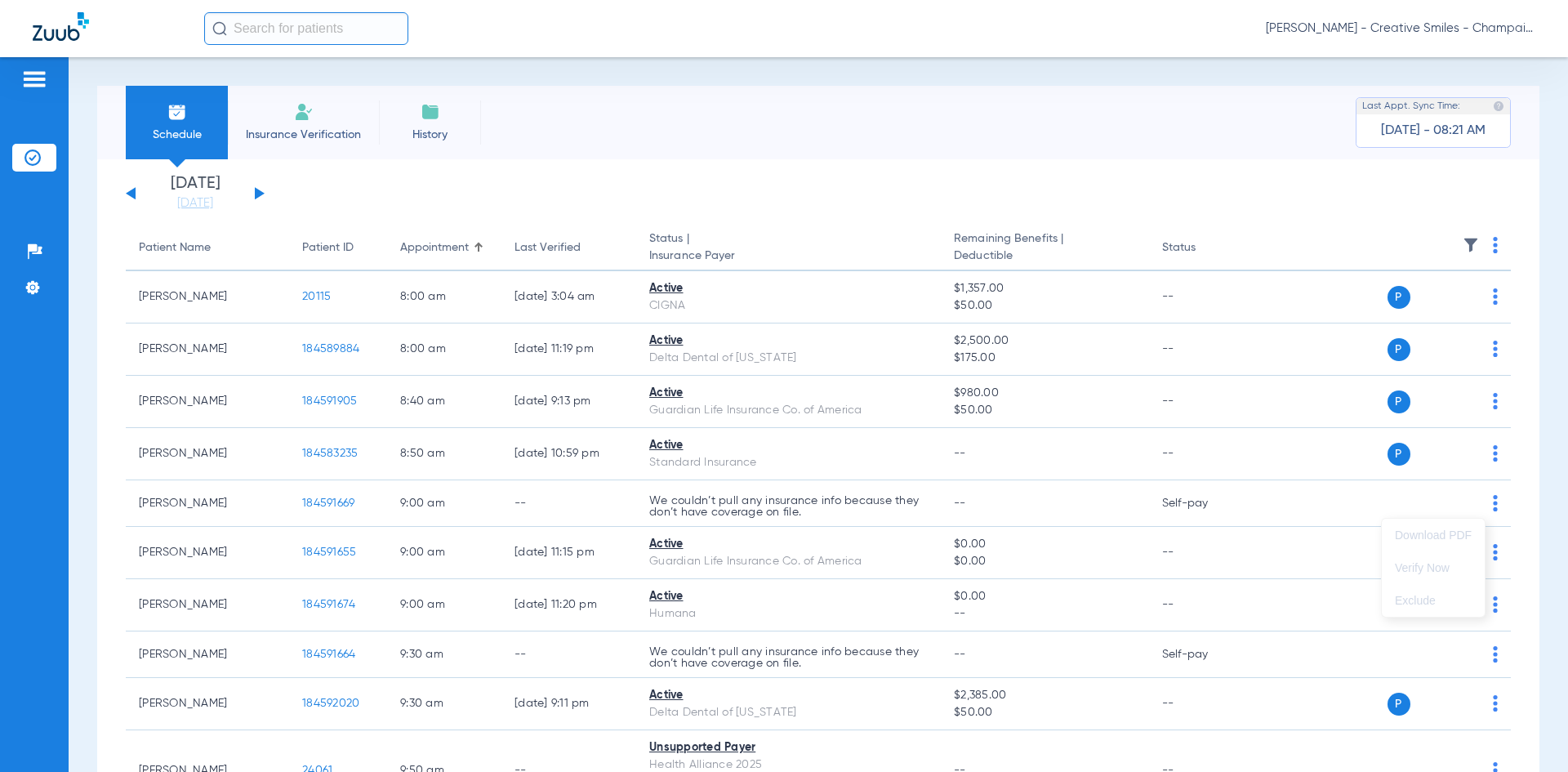
click at [626, 505] on div at bounding box center [784, 386] width 1568 height 772
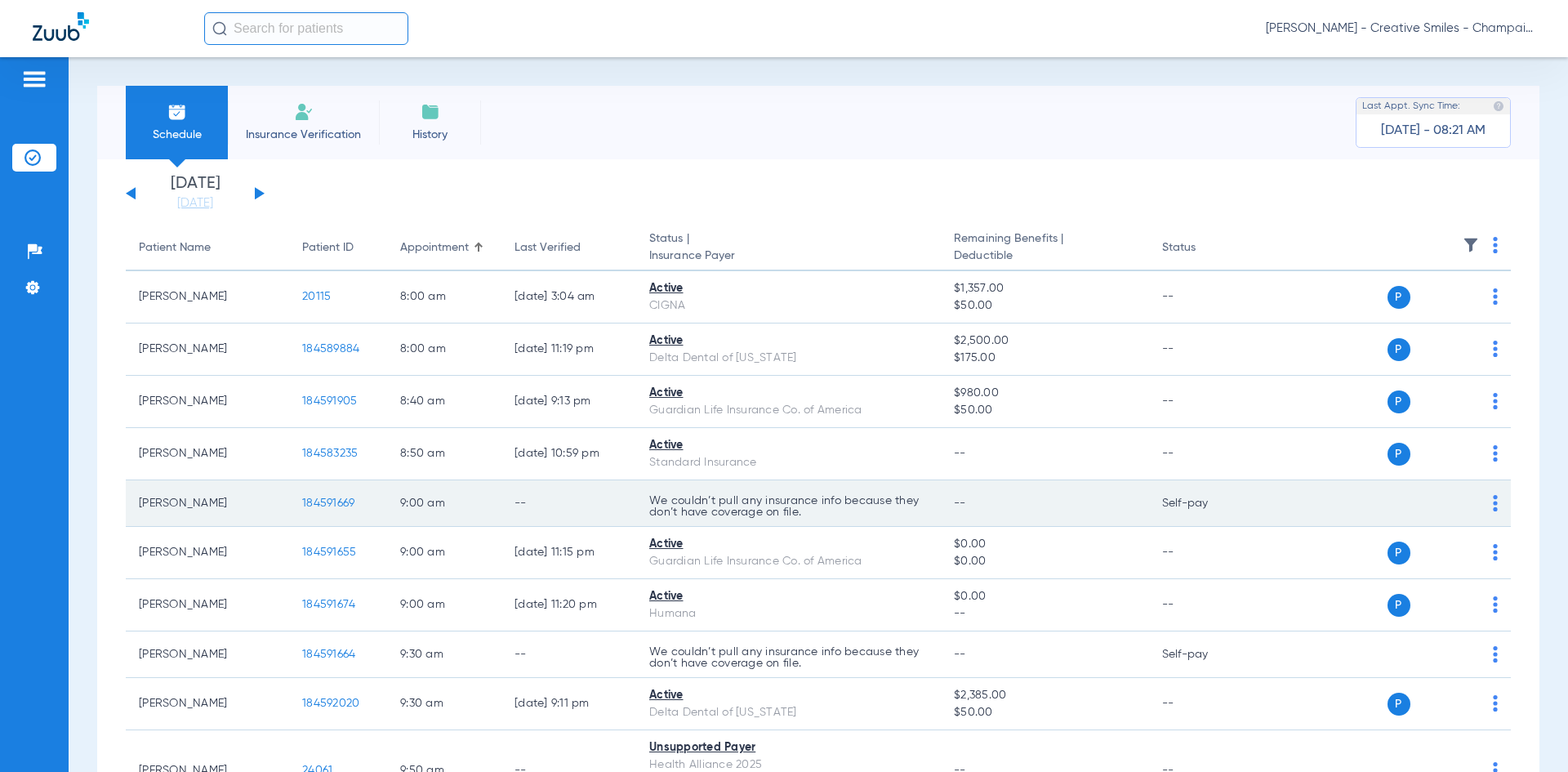
click at [471, 508] on td "9:00 AM" at bounding box center [444, 503] width 114 height 46
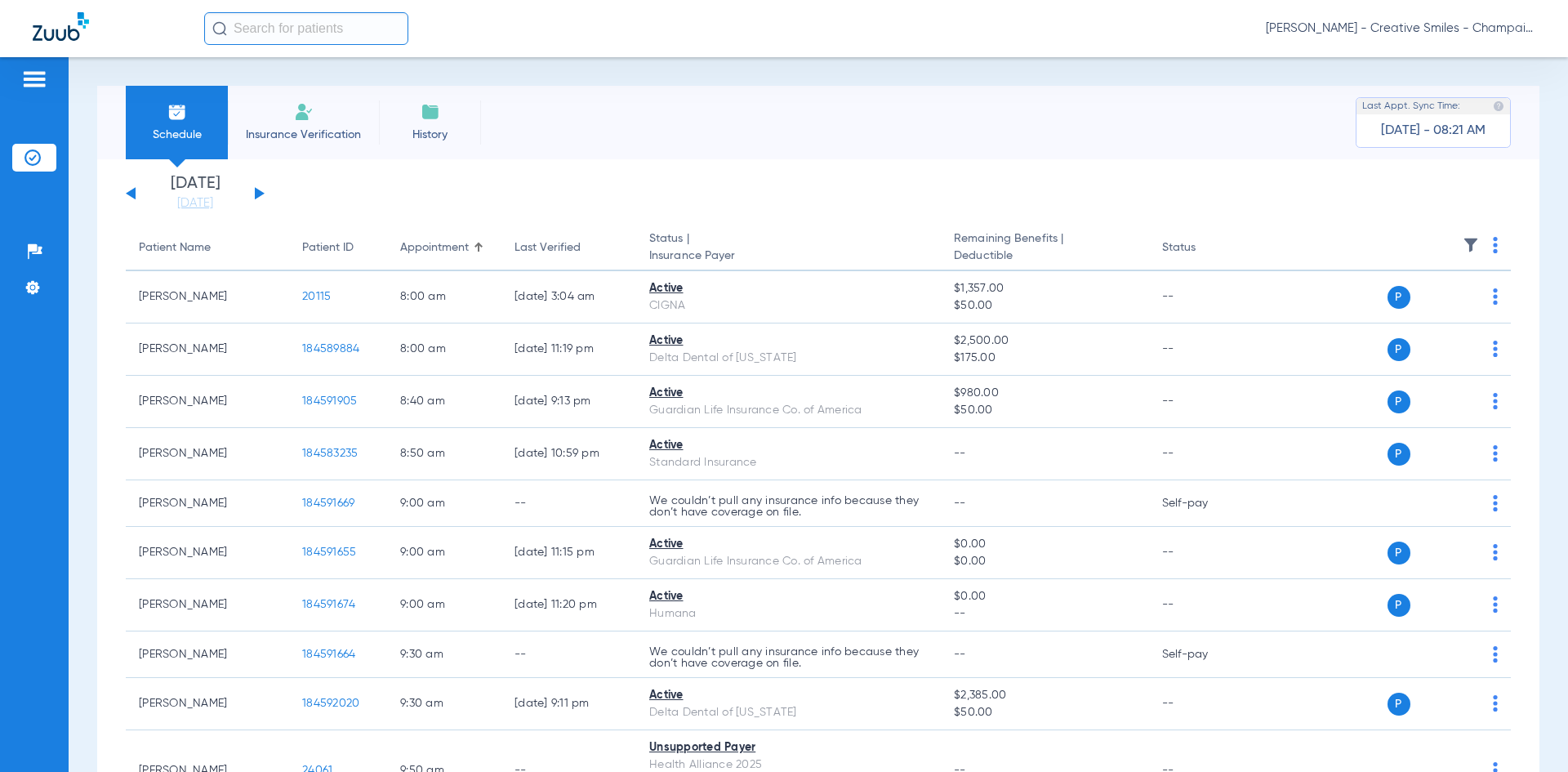
click at [1447, 134] on span "[DATE] - 08:21 AM" at bounding box center [1433, 131] width 104 height 16
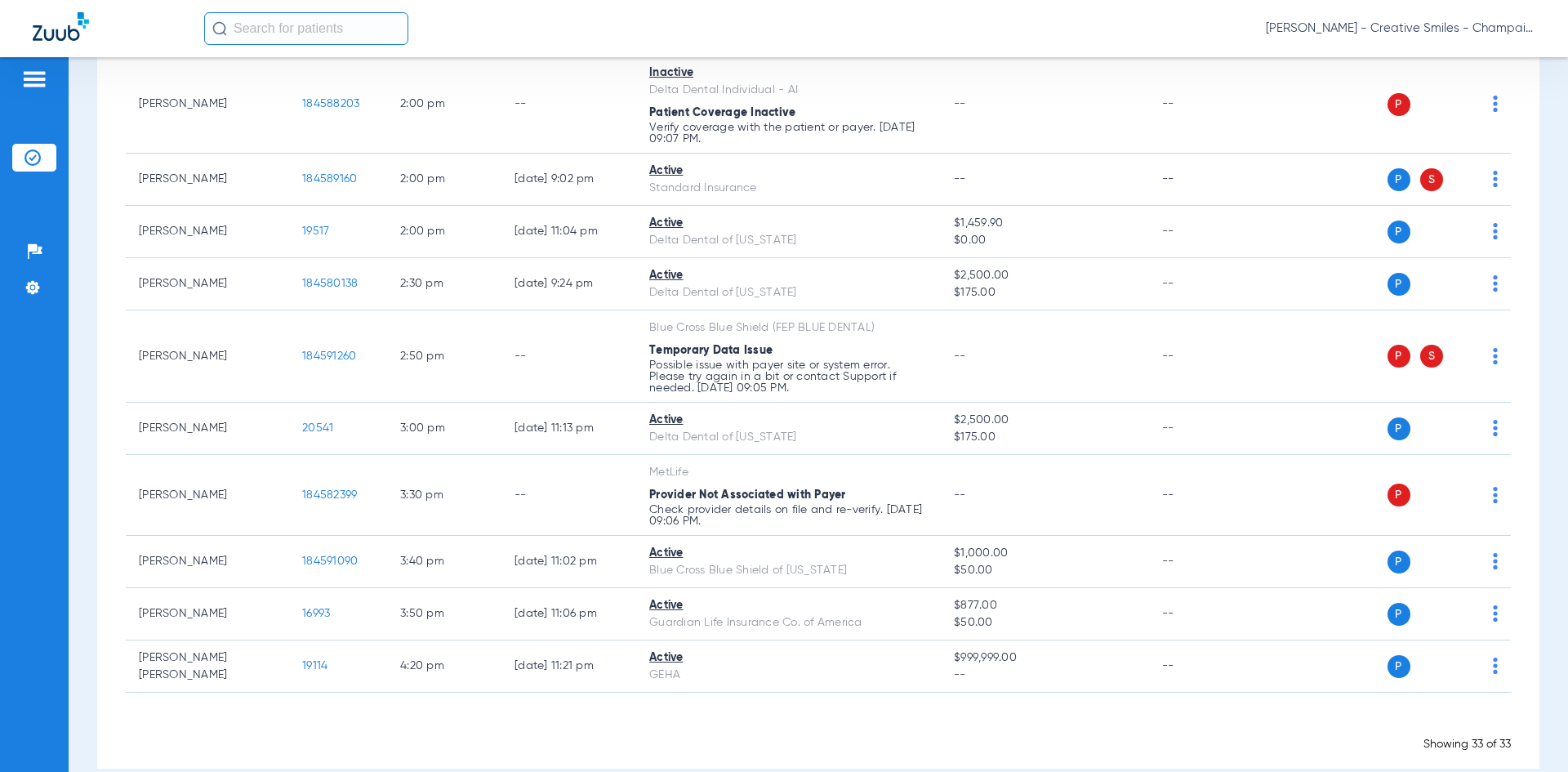
scroll to position [1540, 0]
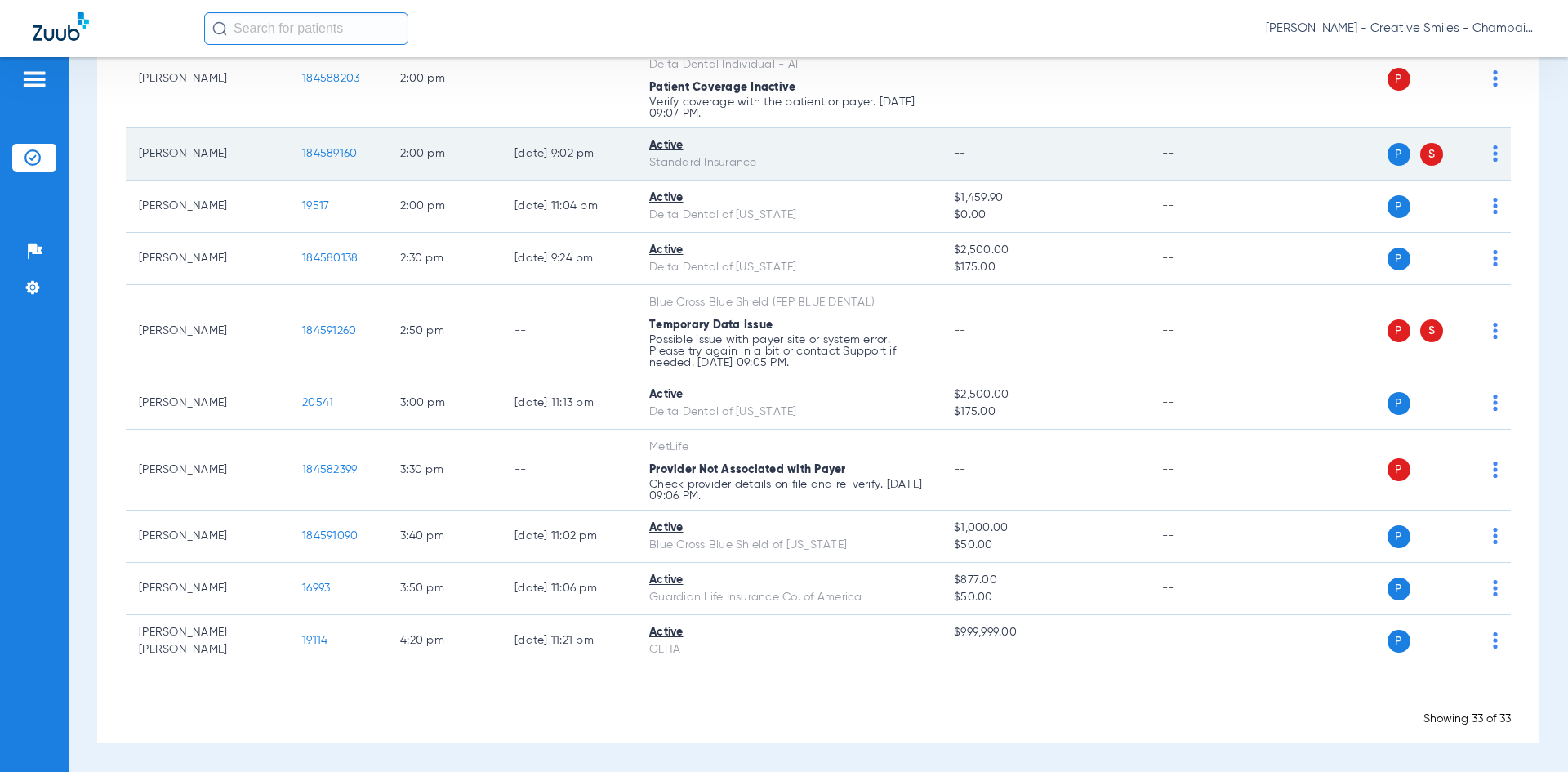
click at [665, 150] on div "Active" at bounding box center [788, 146] width 279 height 17
click at [190, 159] on td "[PERSON_NAME]" at bounding box center [207, 155] width 163 height 52
click at [335, 153] on span "184589160" at bounding box center [329, 154] width 55 height 12
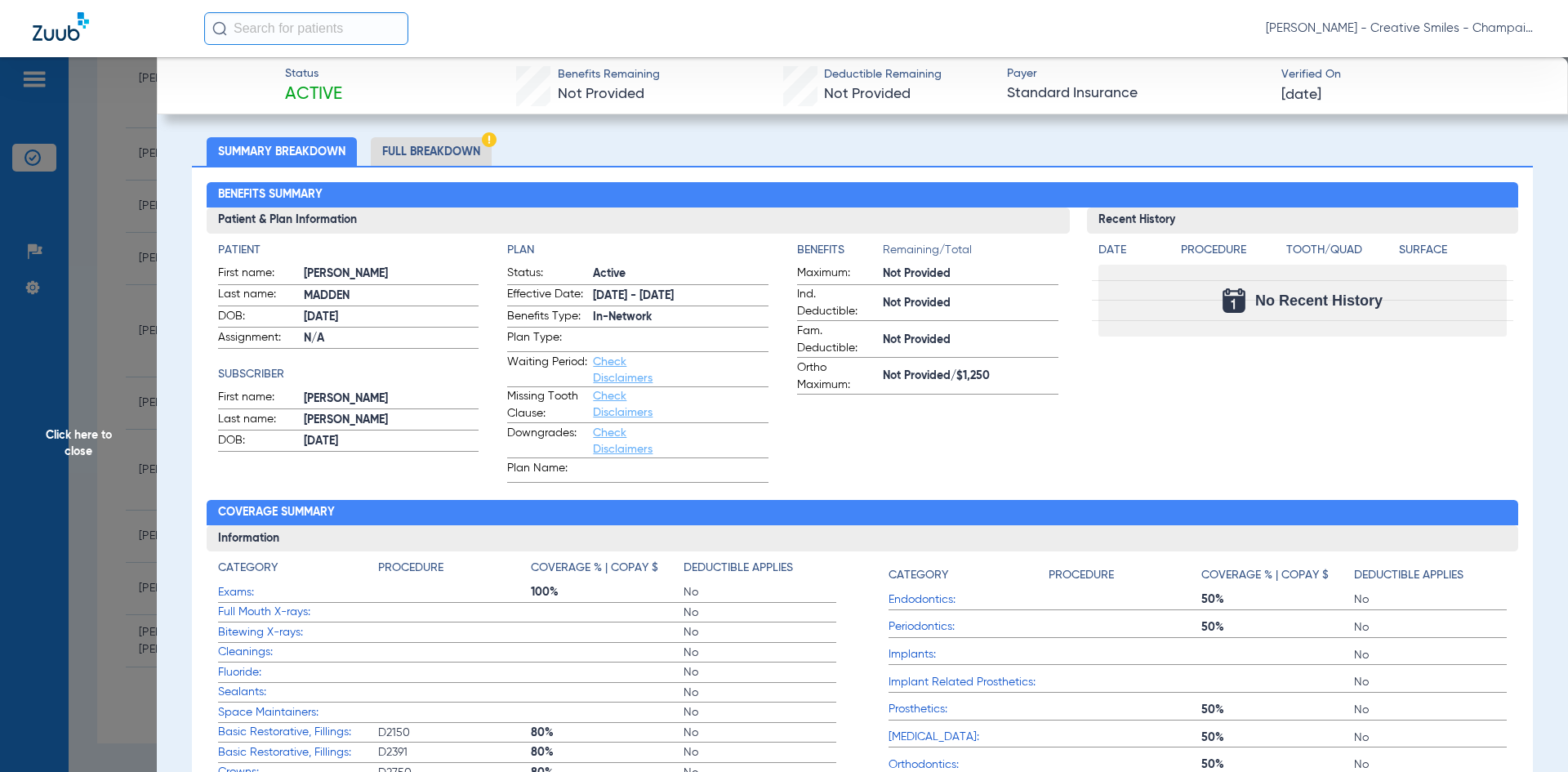
scroll to position [60, 0]
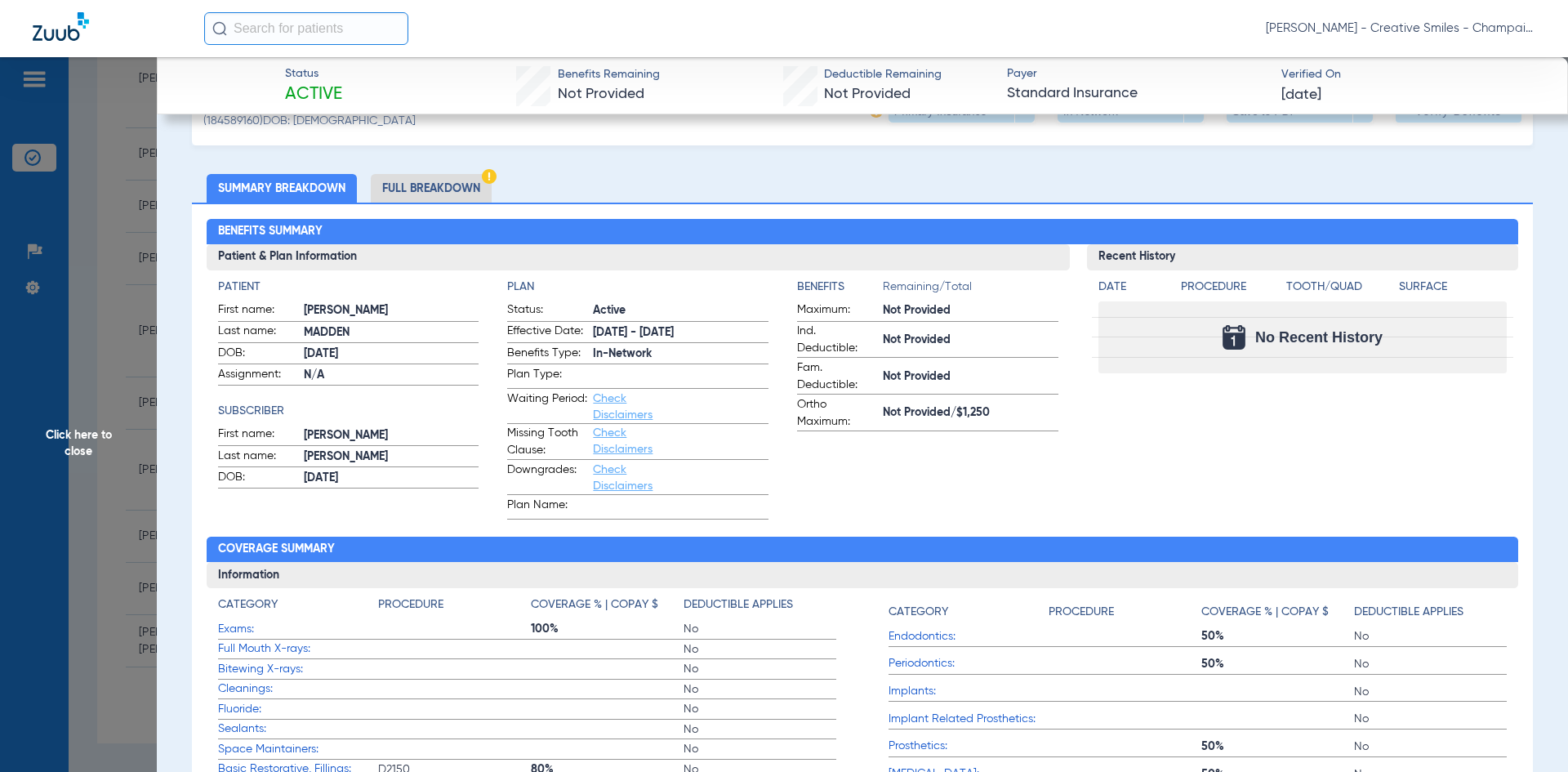
click at [615, 411] on link "Check Disclaimers" at bounding box center [623, 406] width 60 height 28
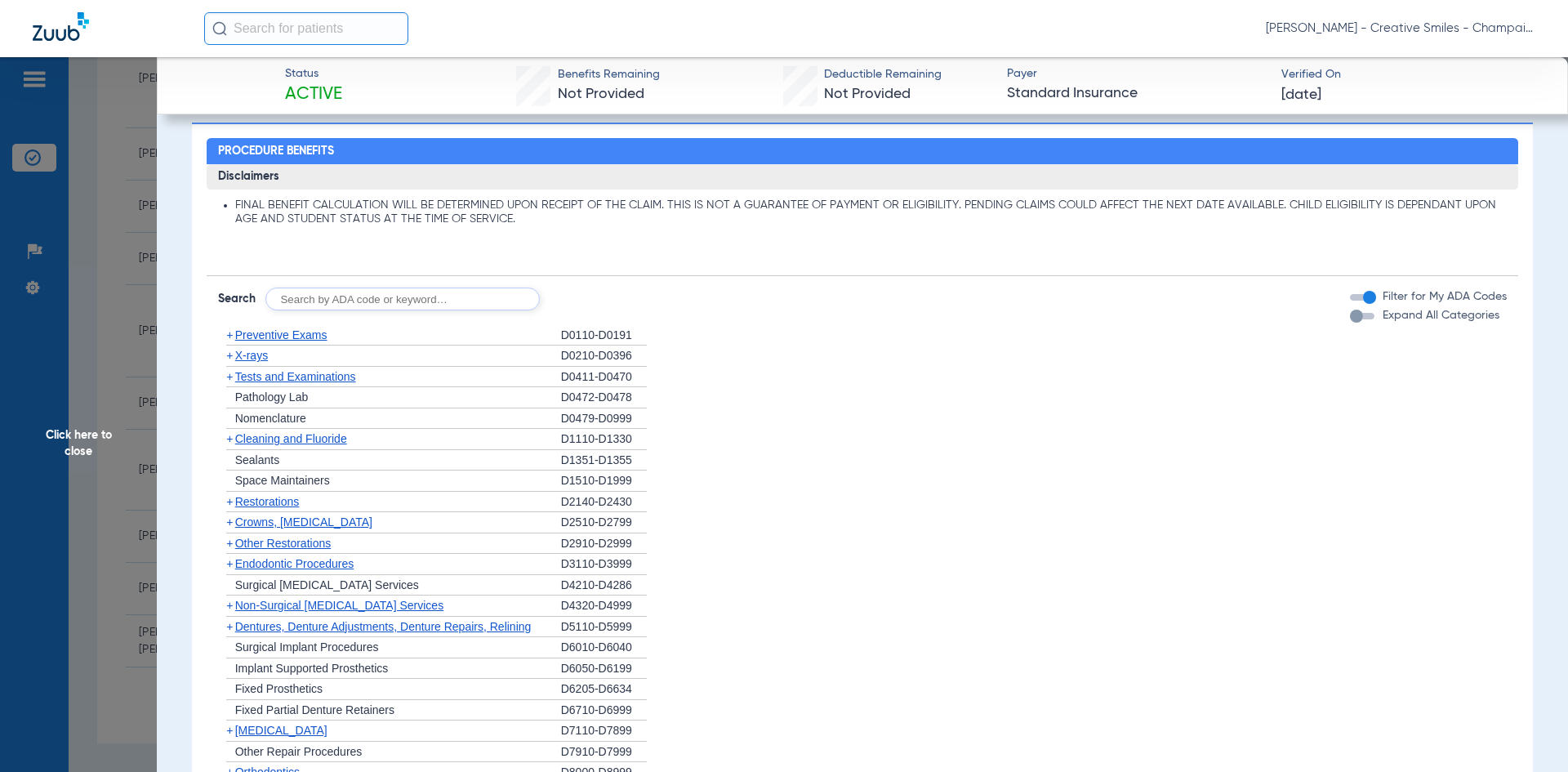
scroll to position [795, 0]
click at [291, 521] on span "Crowns, [MEDICAL_DATA]" at bounding box center [304, 521] width 137 height 14
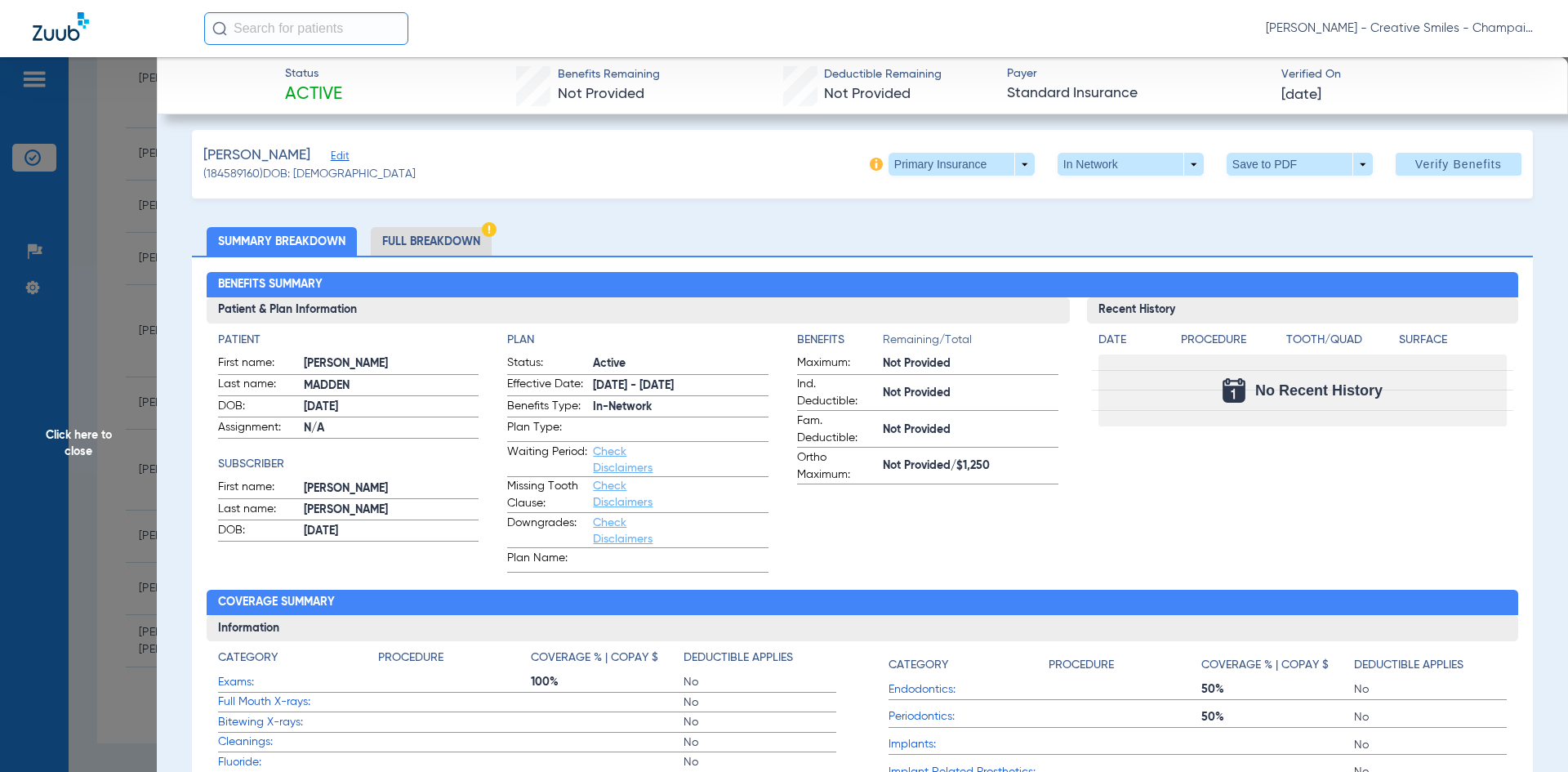
scroll to position [0, 0]
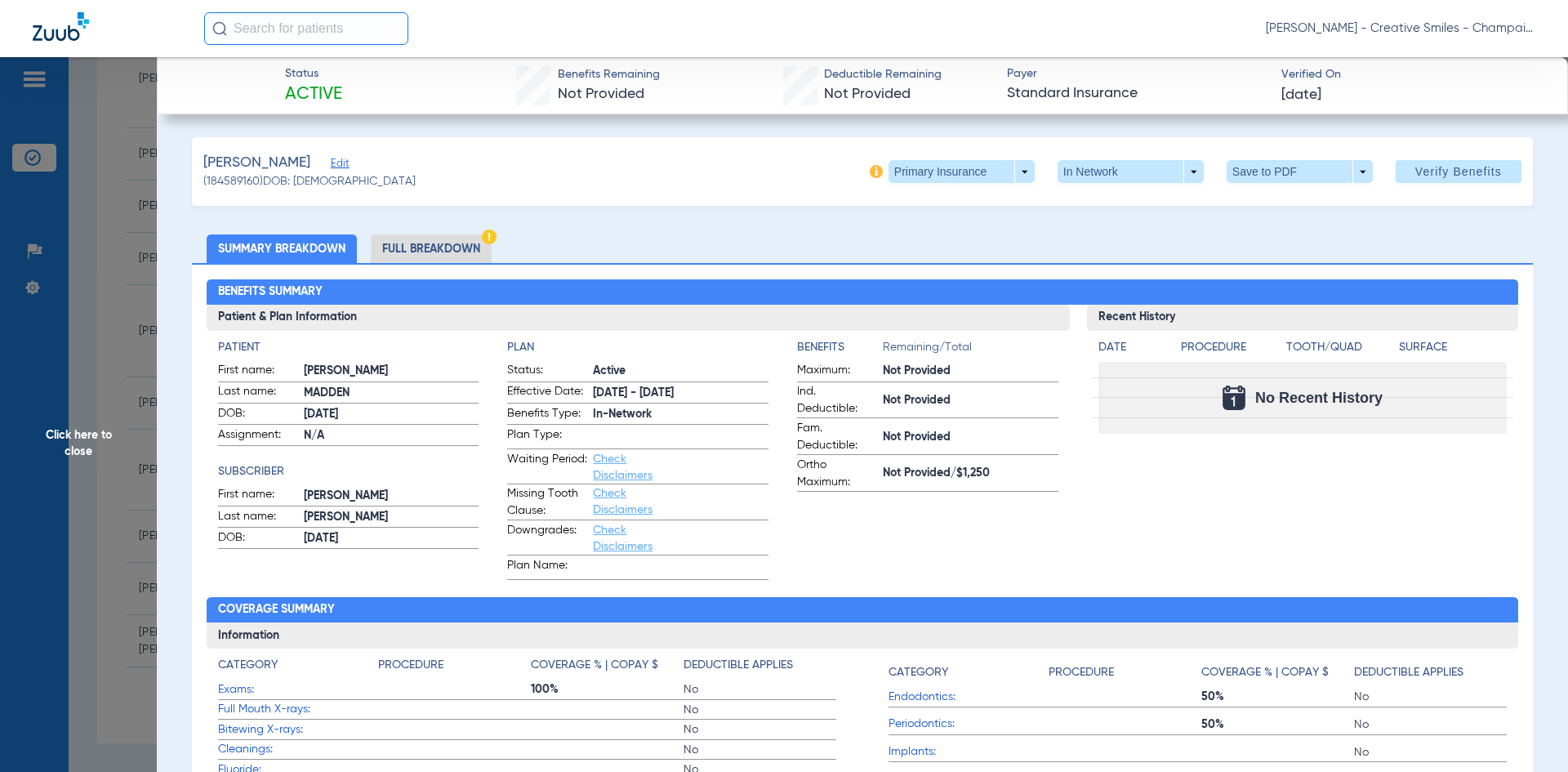
click at [463, 247] on li "Full Breakdown" at bounding box center [430, 249] width 121 height 29
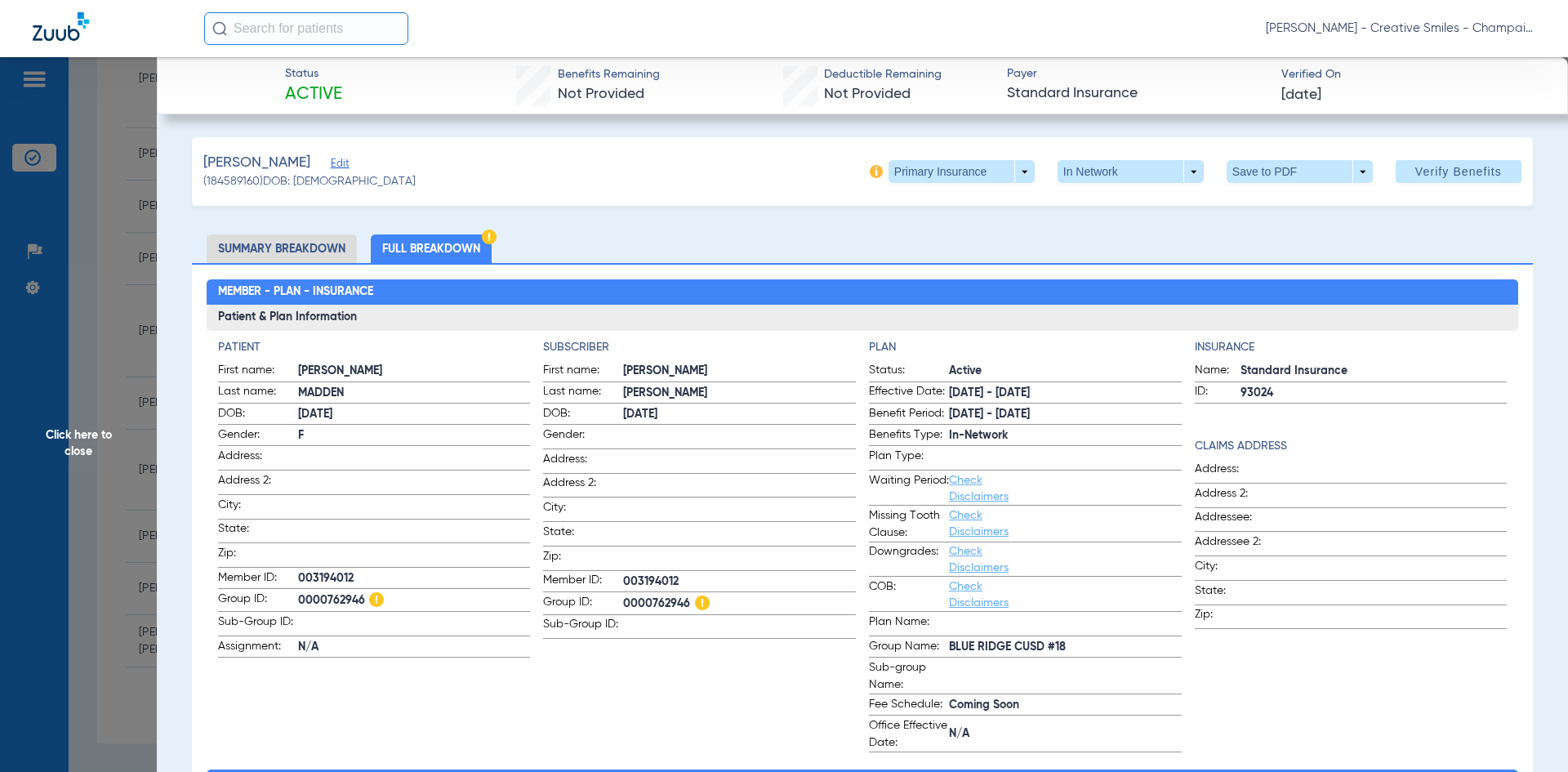
click at [50, 32] on img at bounding box center [61, 27] width 56 height 29
click at [71, 450] on span "Click here to close" at bounding box center [78, 443] width 157 height 772
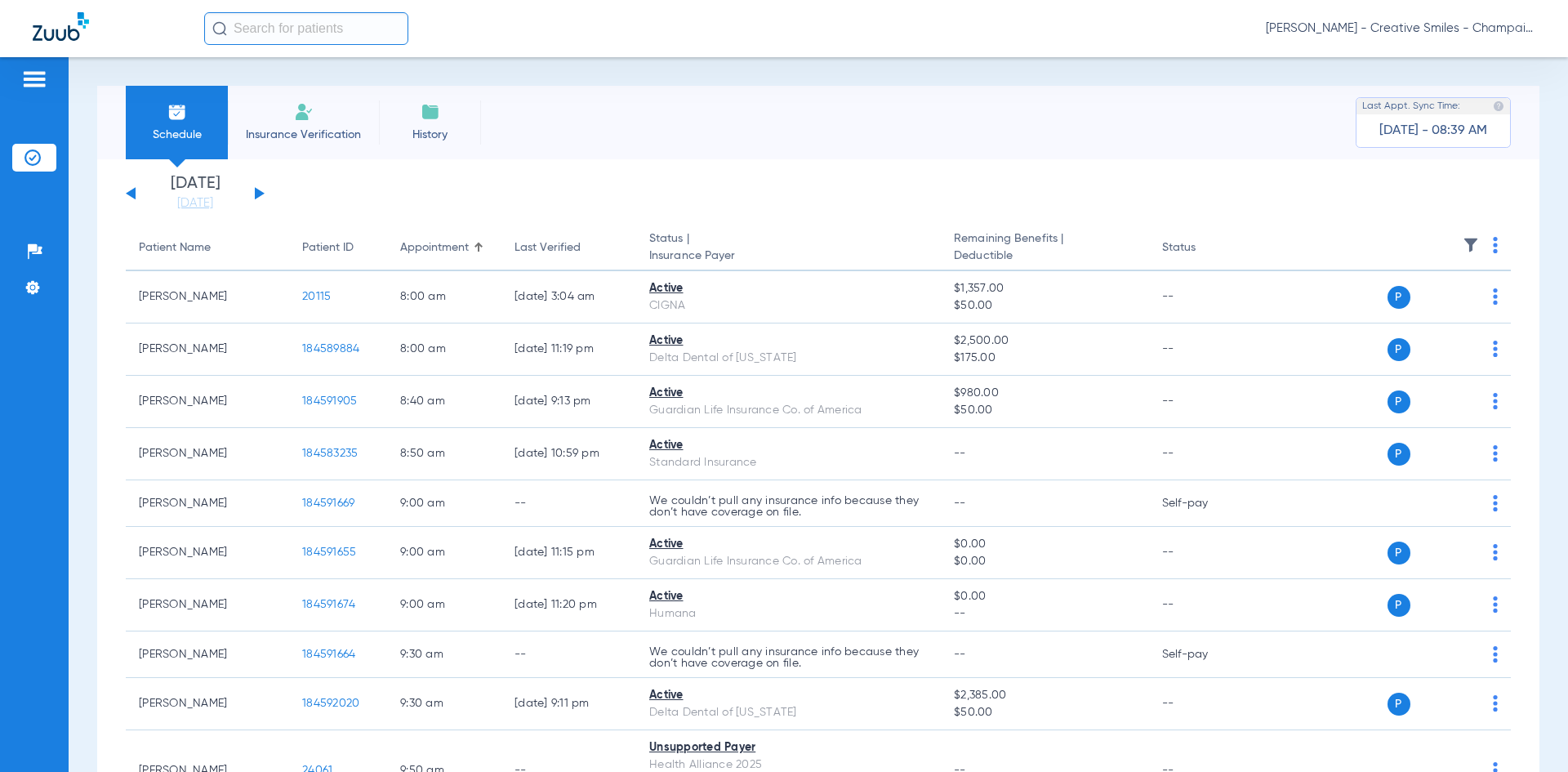
click at [1381, 127] on span "[DATE] - 08:39 AM" at bounding box center [1433, 131] width 107 height 16
click at [1496, 28] on span "[PERSON_NAME] - Creative Smiles - Champaign" at bounding box center [1400, 28] width 270 height 16
click at [1066, 74] on div at bounding box center [784, 386] width 1568 height 772
click at [443, 116] on li "History" at bounding box center [430, 123] width 103 height 74
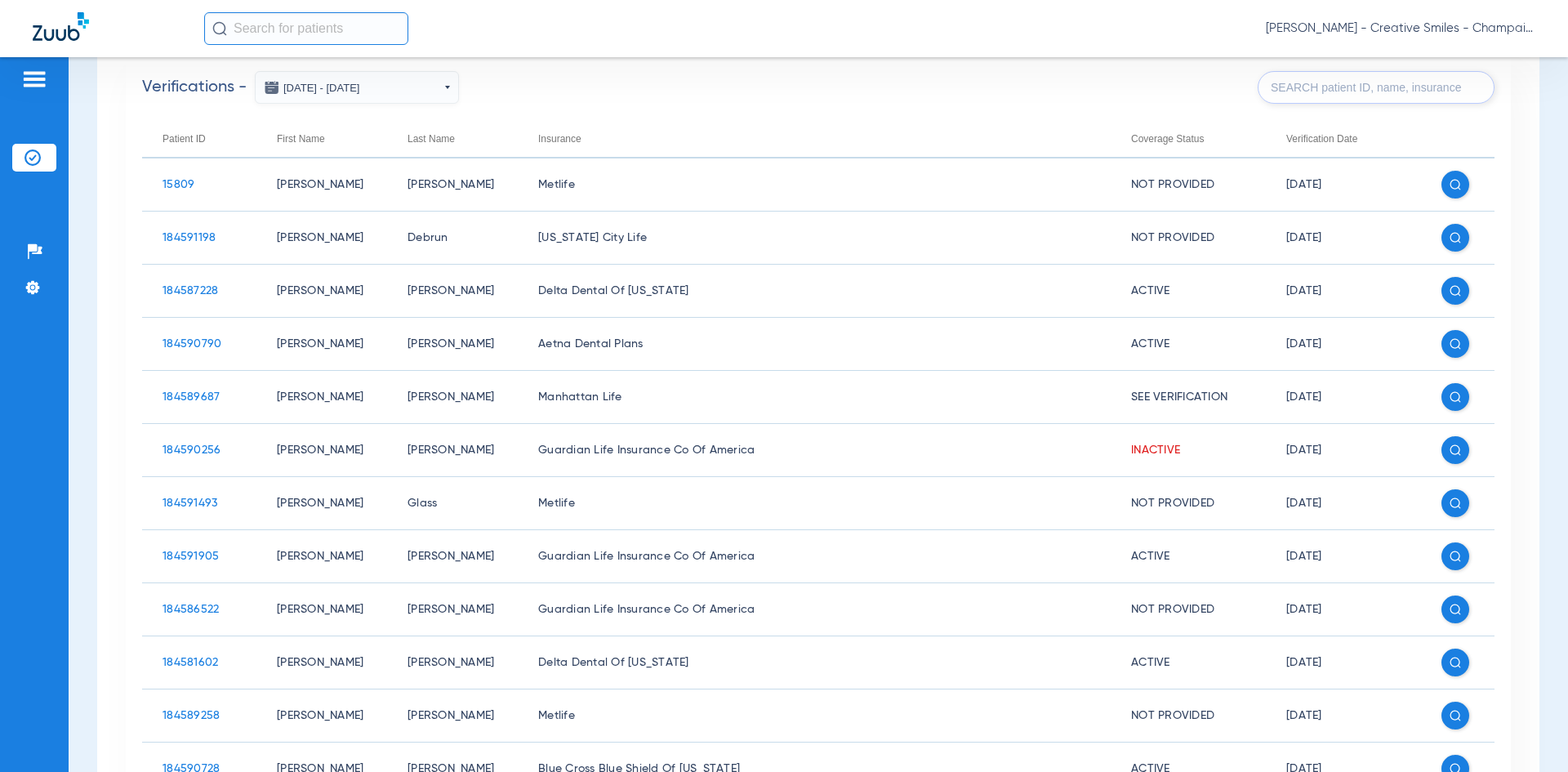
scroll to position [118, 0]
